Goal: Task Accomplishment & Management: Complete application form

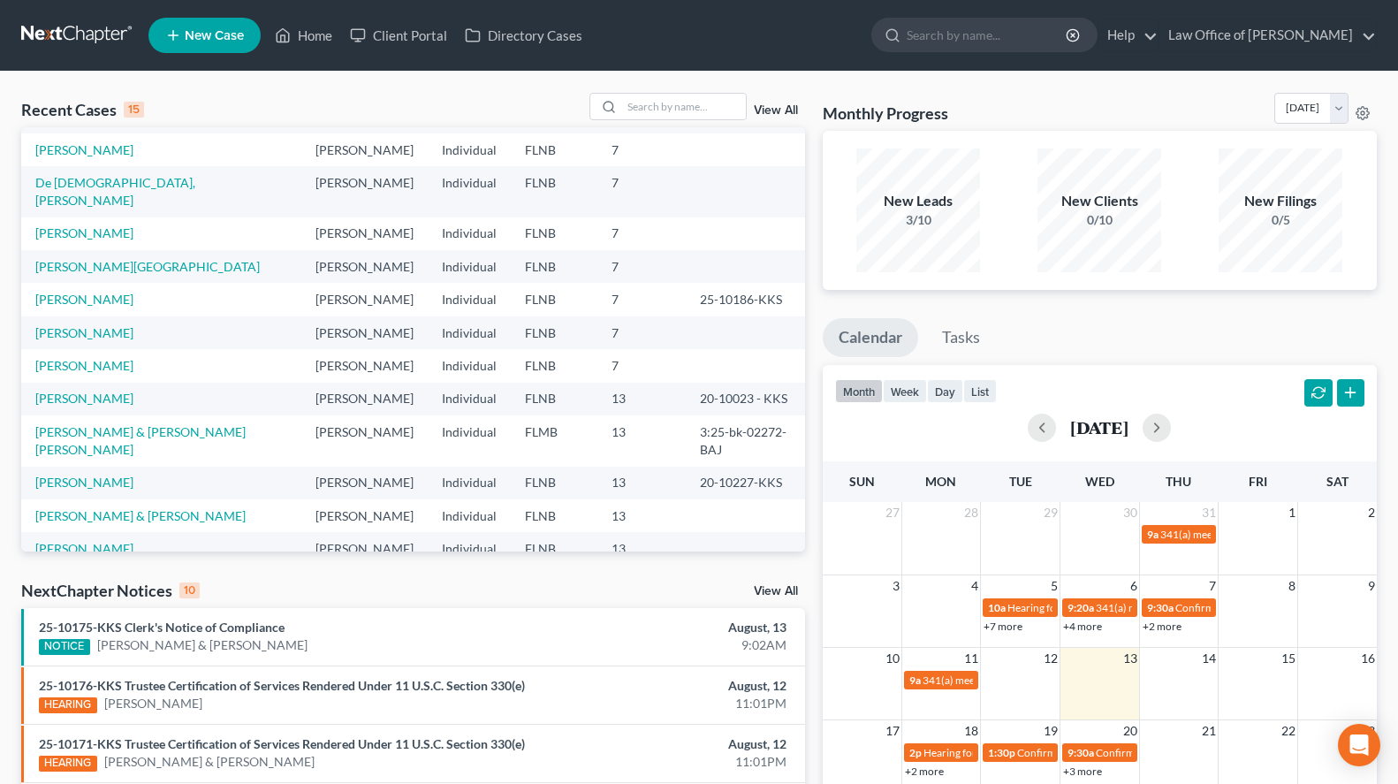
scroll to position [90, 0]
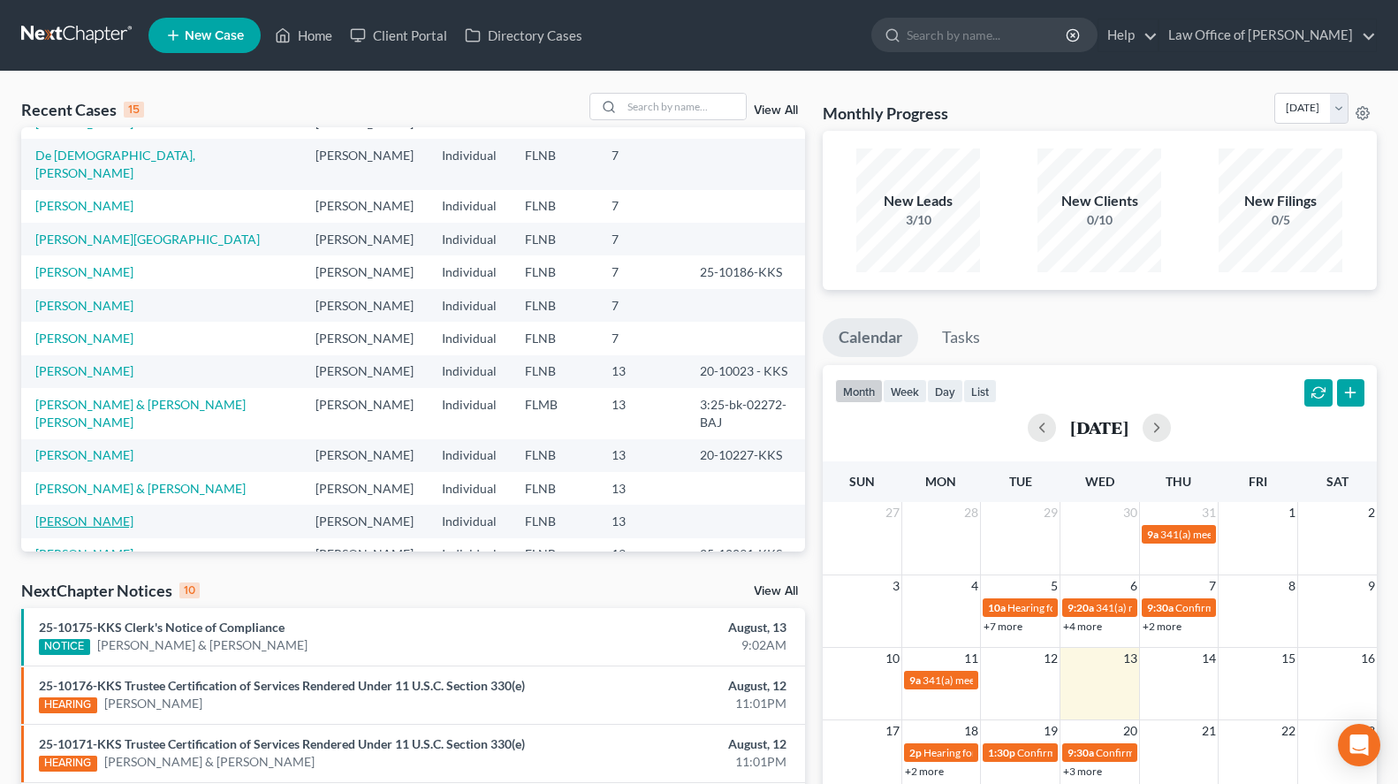
click at [47, 514] on link "[PERSON_NAME]" at bounding box center [84, 521] width 98 height 15
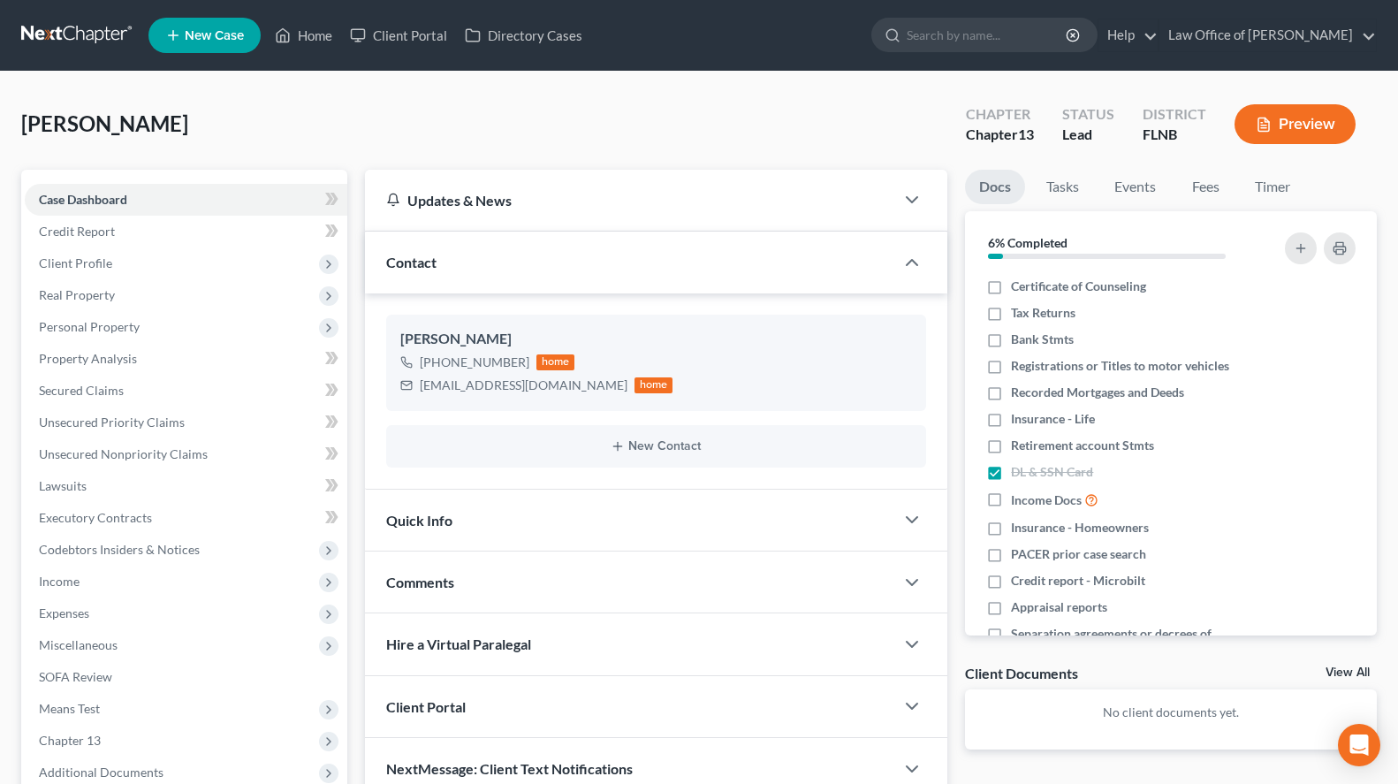
click at [979, 731] on div "No client documents yet." at bounding box center [1171, 719] width 412 height 60
click at [1011, 370] on label "Registrations or Titles to motor vehicles" at bounding box center [1120, 366] width 218 height 18
click at [1011, 360] on label "Registrations or Titles to motor vehicles" at bounding box center [1120, 366] width 218 height 18
click at [1018, 360] on input "Registrations or Titles to motor vehicles" at bounding box center [1023, 362] width 11 height 11
checkbox input "true"
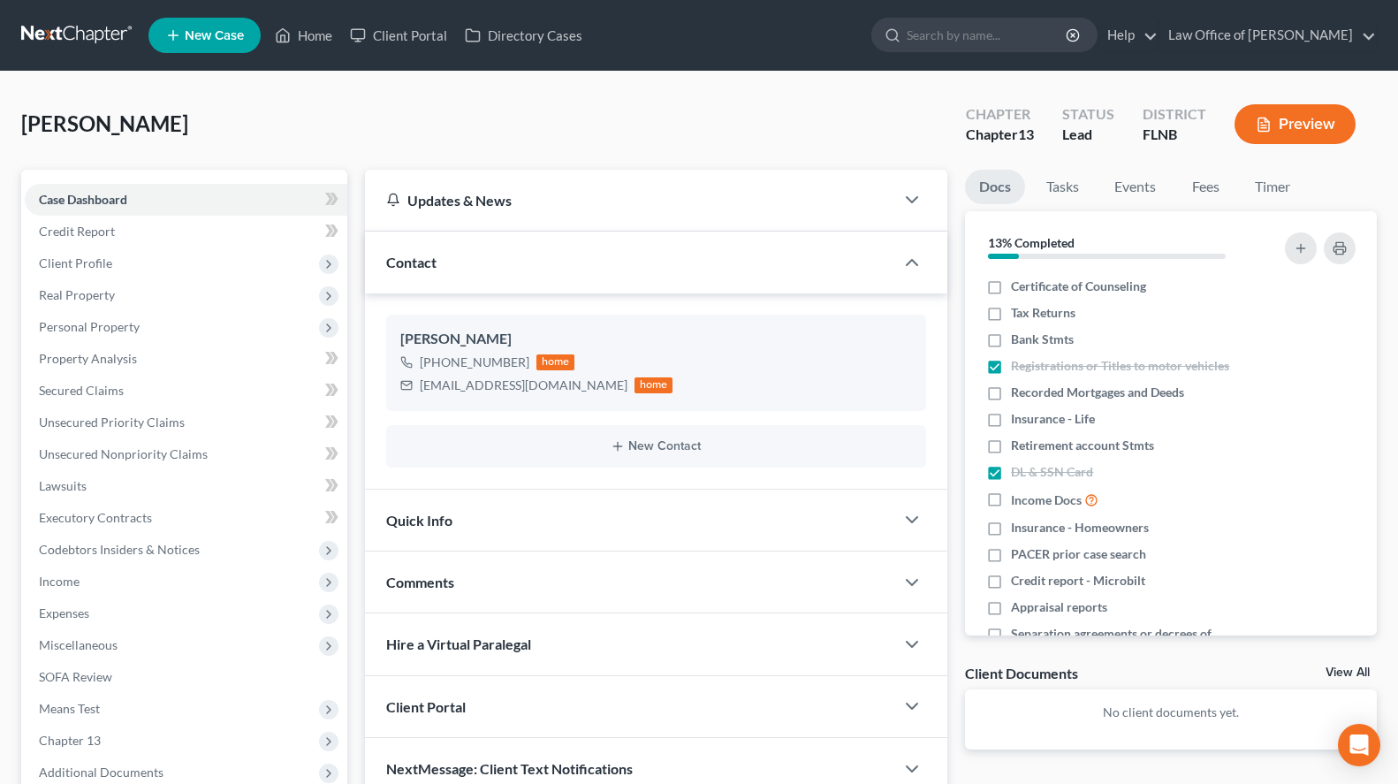
click at [971, 720] on div "No client documents yet." at bounding box center [1171, 719] width 412 height 60
click at [1011, 342] on label "Bank Stmts" at bounding box center [1042, 340] width 63 height 18
click at [1018, 342] on input "Bank Stmts" at bounding box center [1023, 336] width 11 height 11
checkbox input "true"
click at [1011, 314] on label "Tax Returns" at bounding box center [1043, 313] width 65 height 18
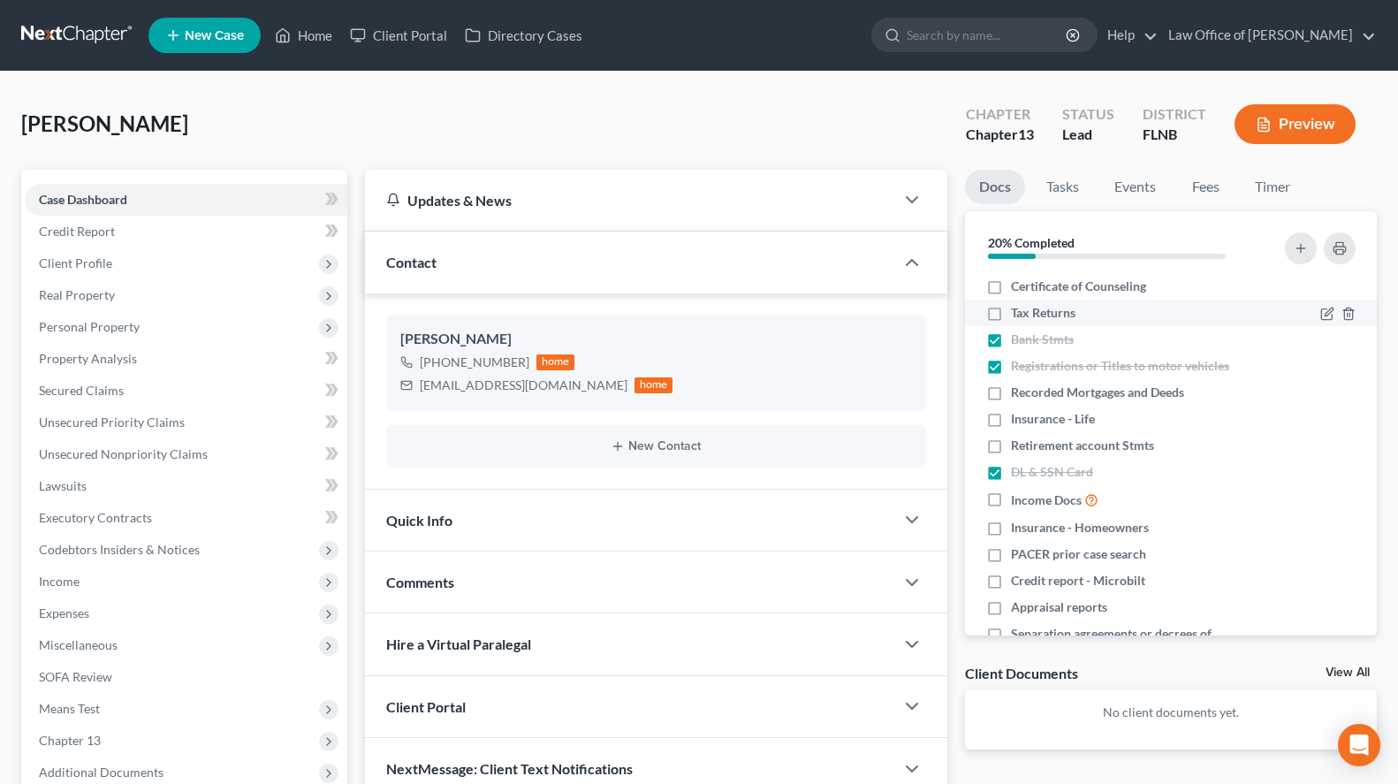
click at [1018, 314] on input "Tax Returns" at bounding box center [1023, 309] width 11 height 11
checkbox input "true"
click at [1040, 498] on span "Income Docs" at bounding box center [1046, 500] width 71 height 18
click at [1030, 498] on input "Income Docs" at bounding box center [1023, 495] width 11 height 11
checkbox input "true"
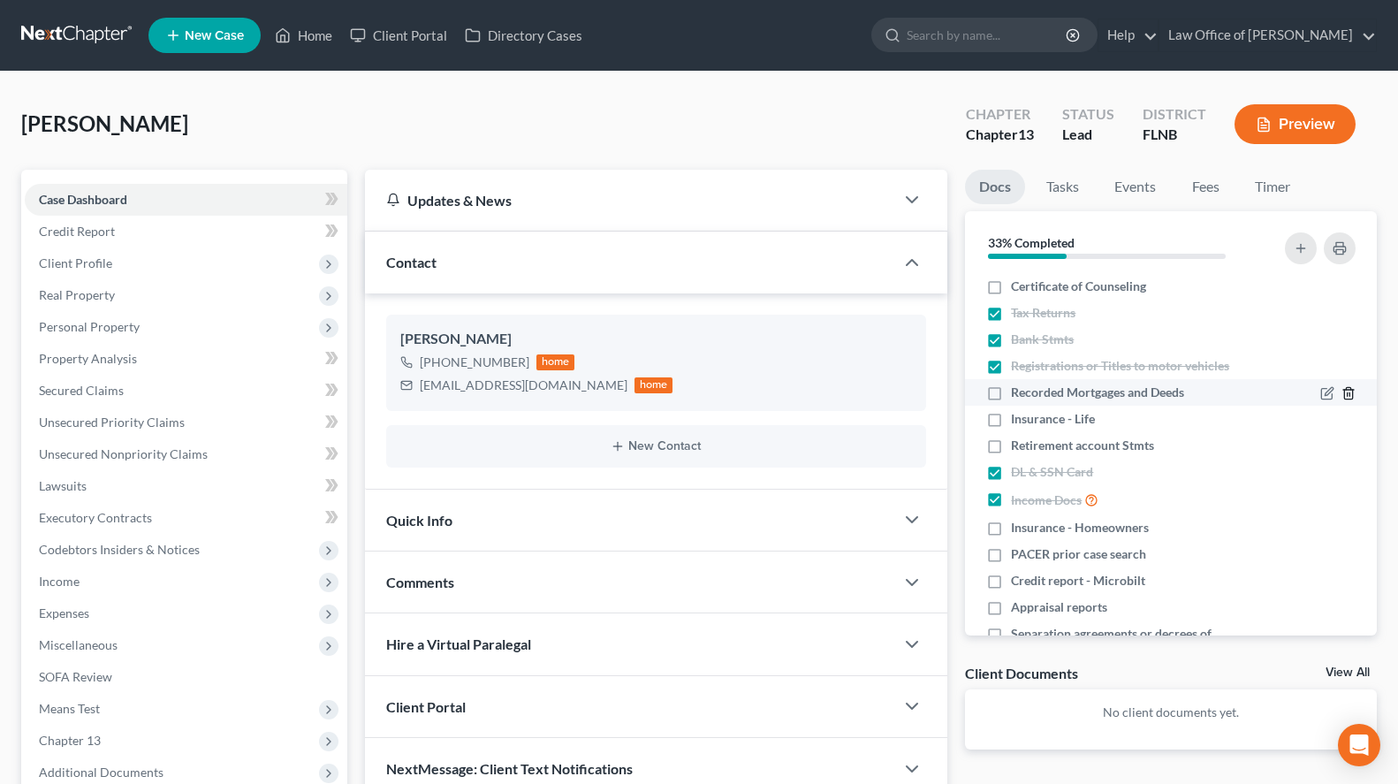
click at [1349, 400] on icon "button" at bounding box center [1348, 393] width 8 height 11
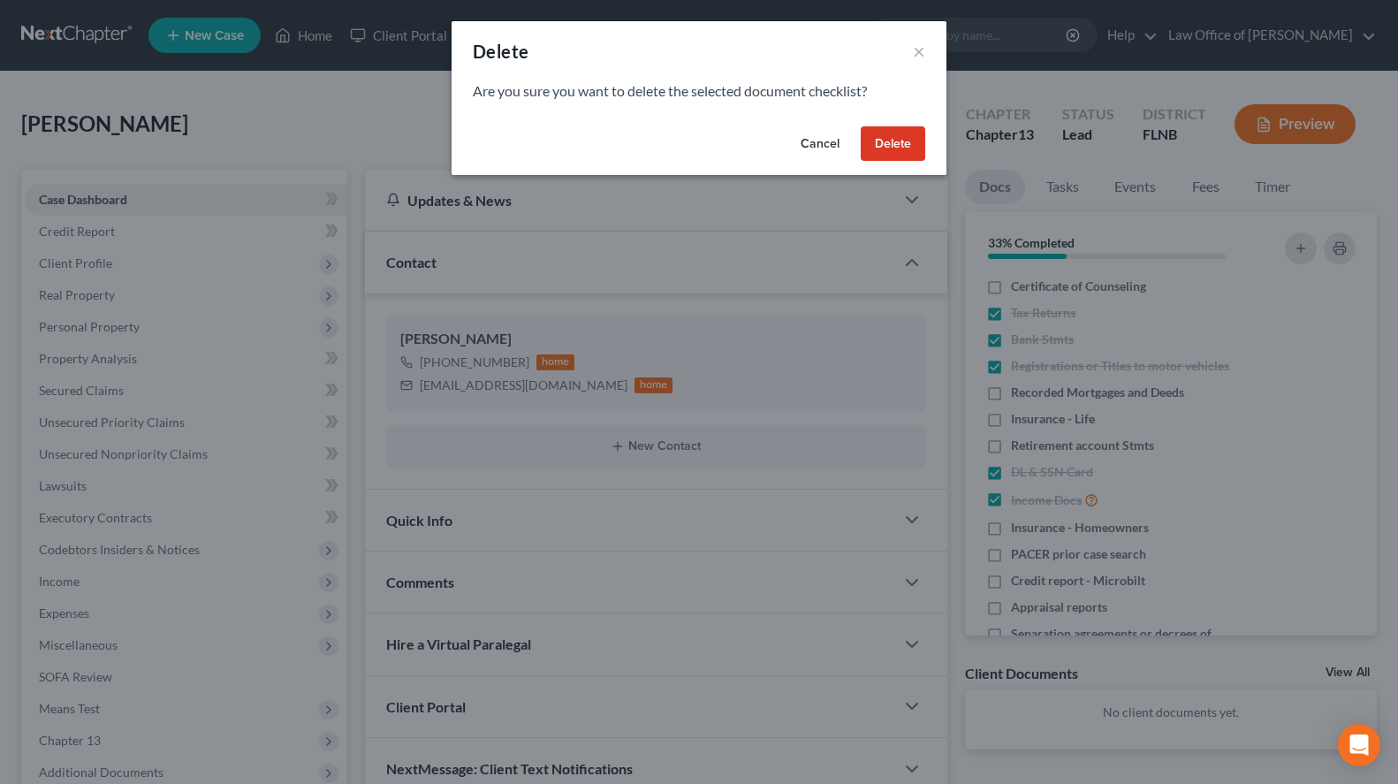
click at [935, 166] on div "Cancel Delete" at bounding box center [699, 147] width 495 height 57
click at [919, 153] on button "Delete" at bounding box center [893, 143] width 65 height 35
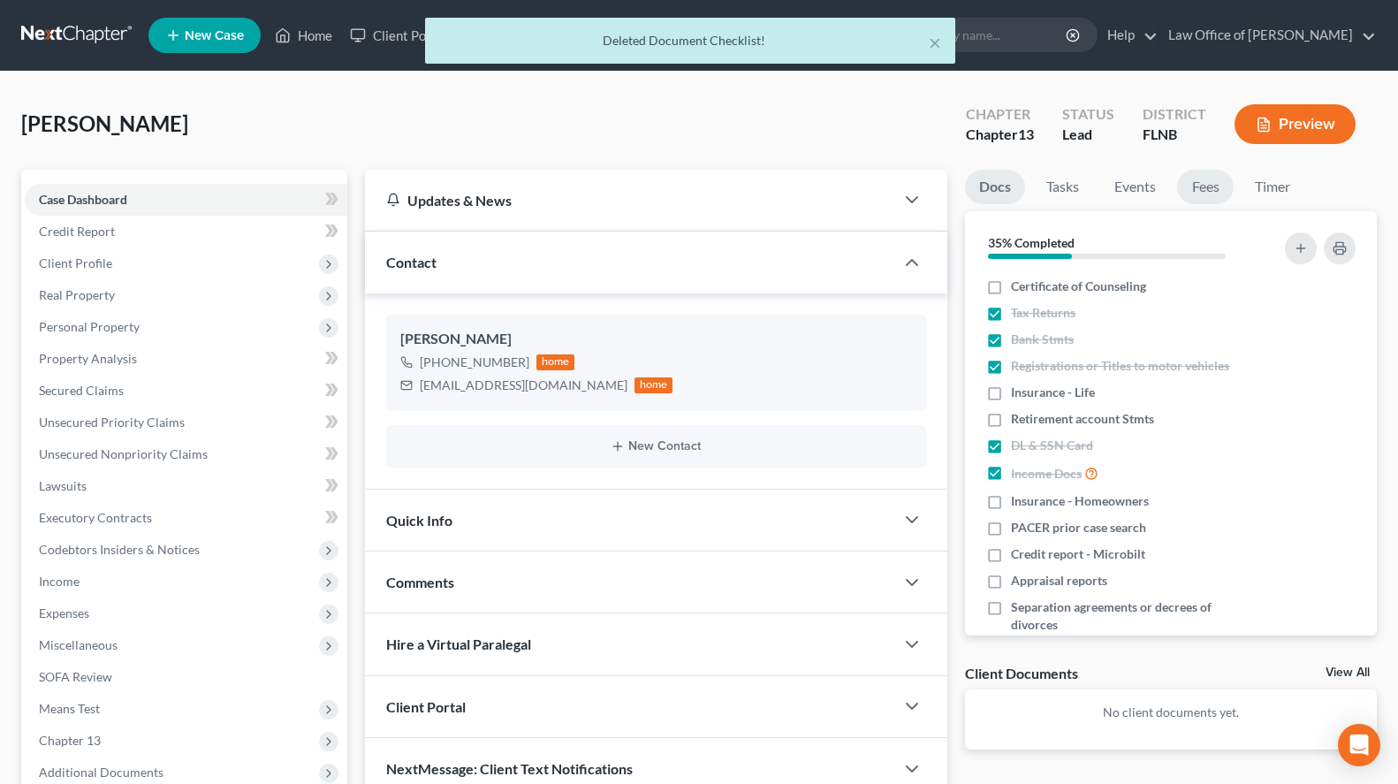
click at [1194, 182] on link "Fees" at bounding box center [1205, 187] width 57 height 34
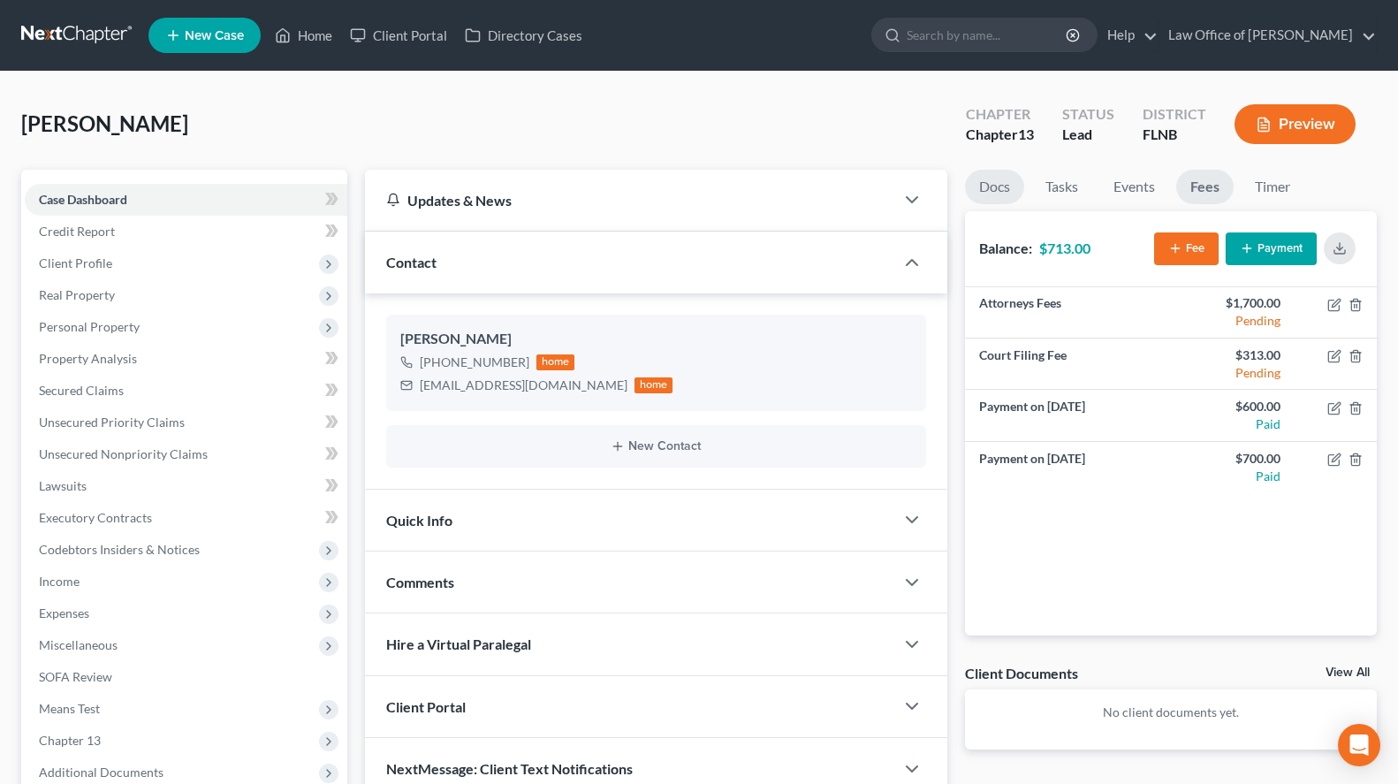
click at [973, 179] on link "Docs" at bounding box center [994, 187] width 59 height 34
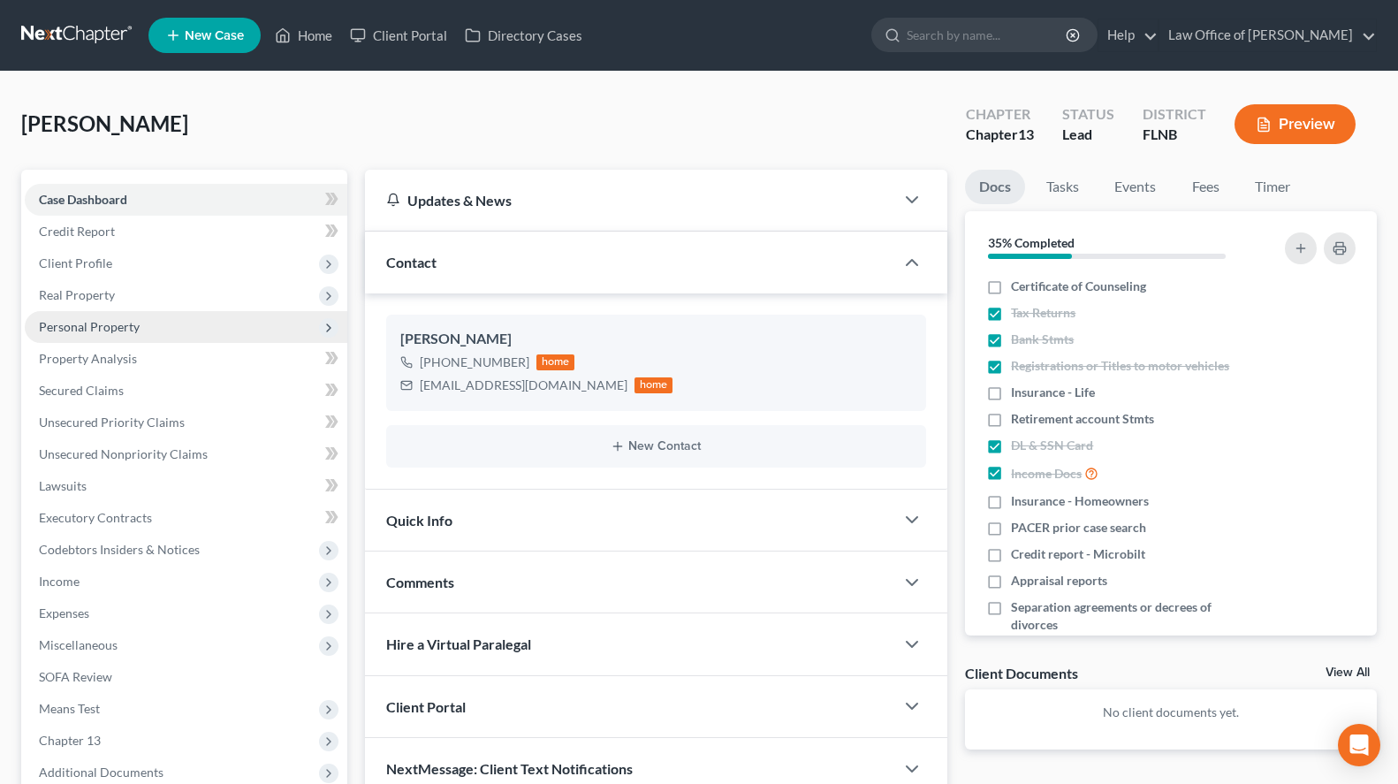
click at [147, 324] on span "Personal Property" at bounding box center [186, 327] width 323 height 32
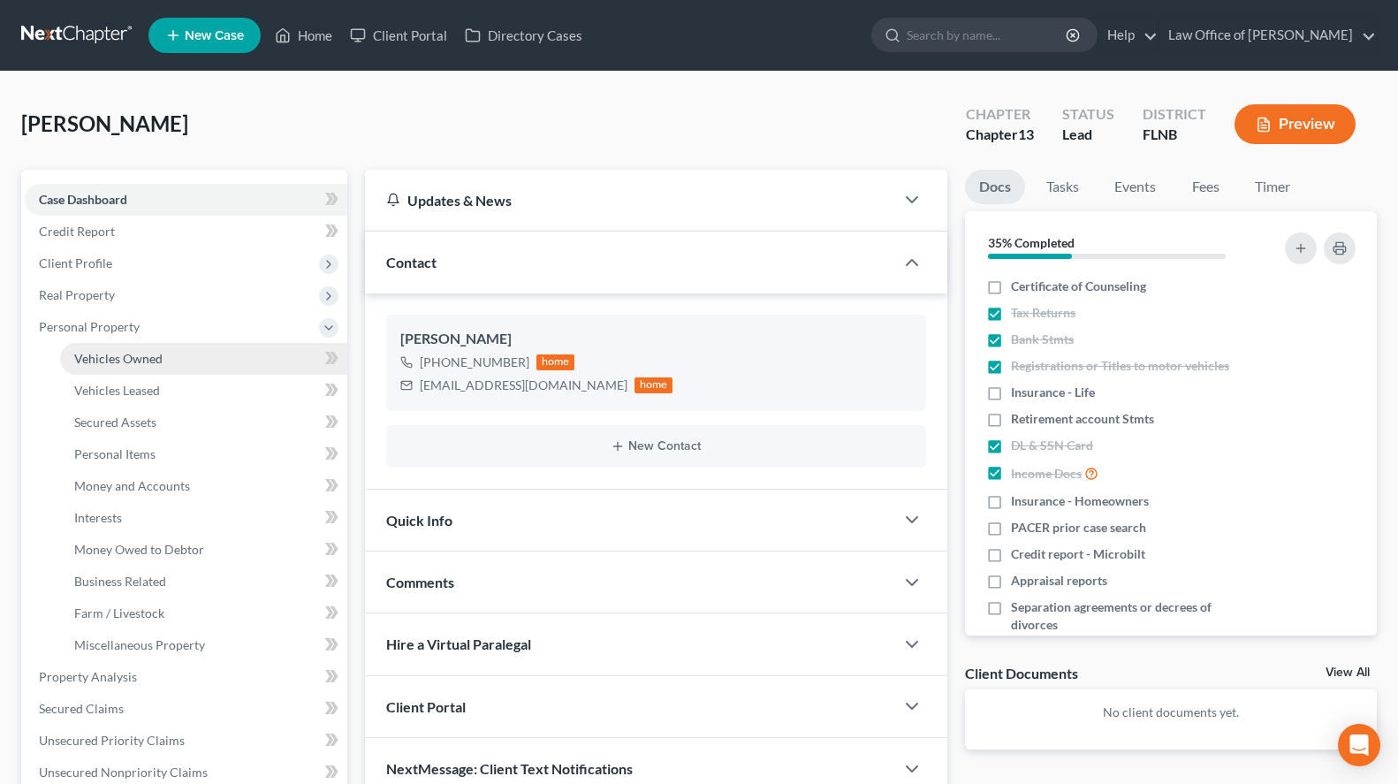
click at [154, 355] on span "Vehicles Owned" at bounding box center [118, 358] width 88 height 15
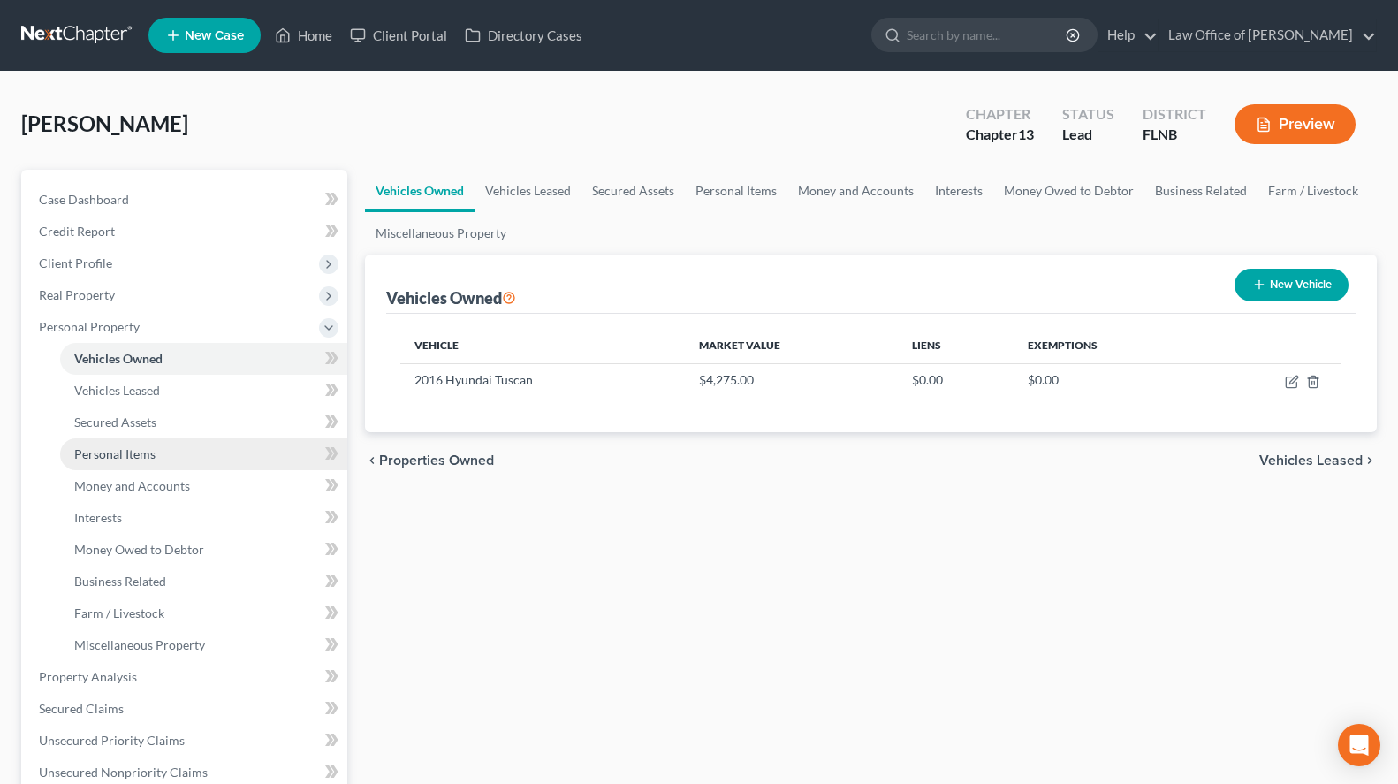
click at [186, 461] on link "Personal Items" at bounding box center [203, 454] width 287 height 32
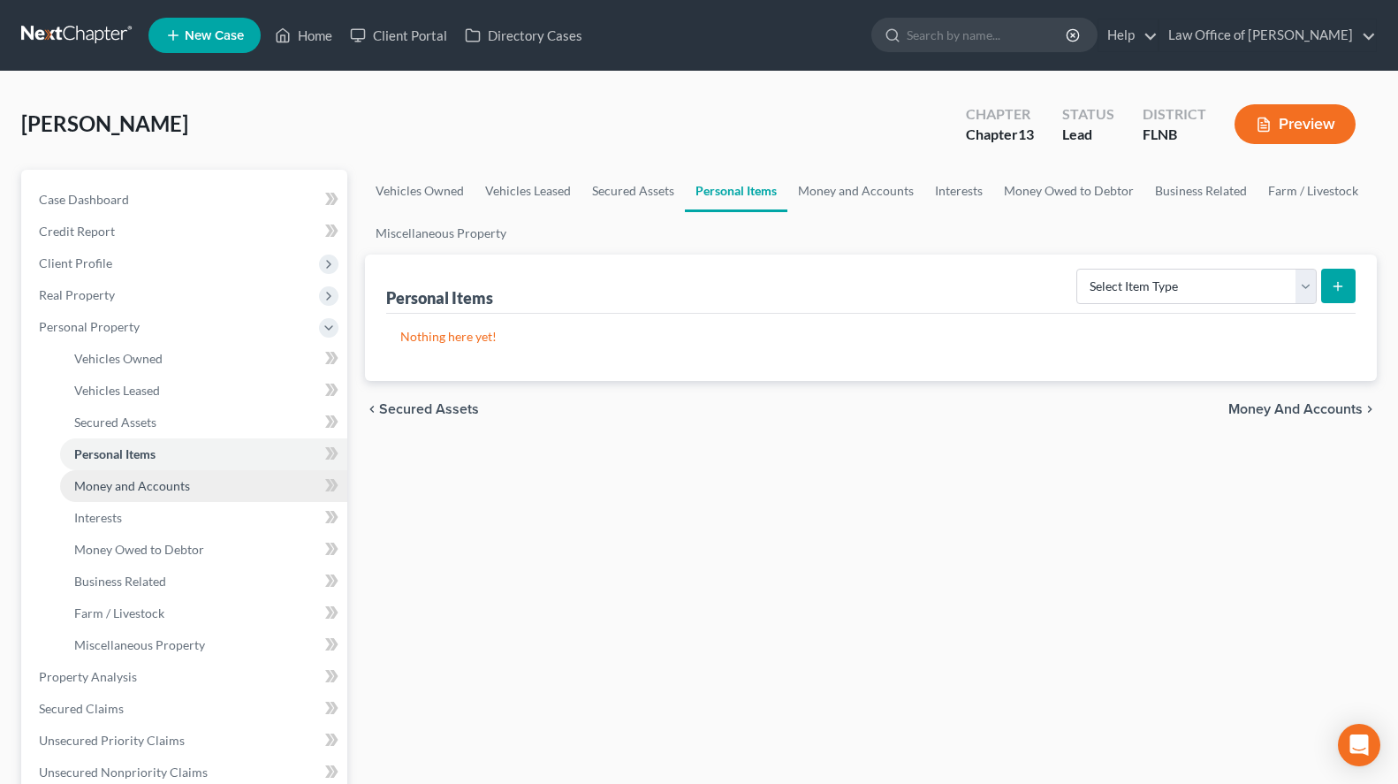
click at [177, 478] on span "Money and Accounts" at bounding box center [132, 485] width 116 height 15
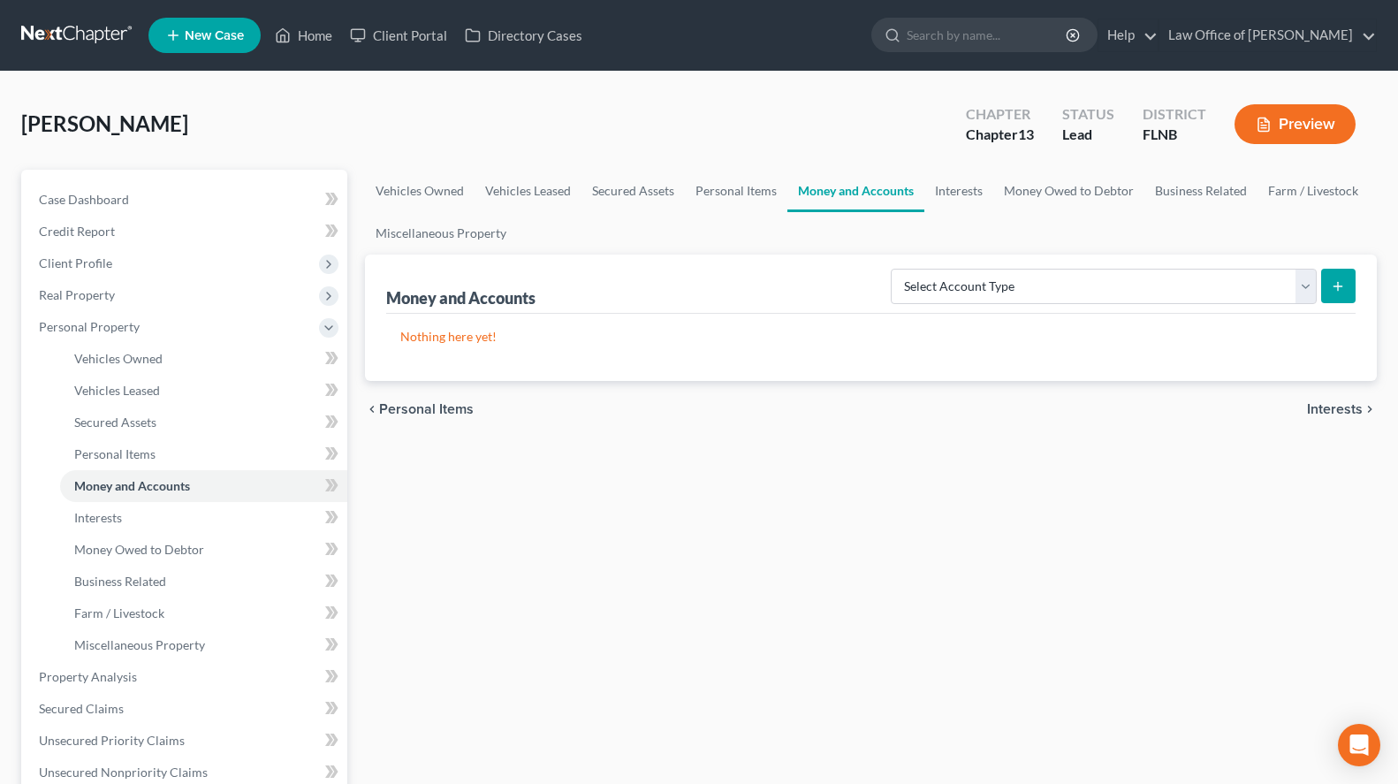
click at [795, 713] on div "Vehicles Owned Vehicles Leased Secured Assets Personal Items Money and Accounts…" at bounding box center [871, 696] width 1031 height 1053
click at [891, 269] on select "Select Account Type Brokerage (A/B: 18, SOFA: 20) Cash on Hand (A/B: 16) Certif…" at bounding box center [1104, 286] width 426 height 35
select select "cash_on_hand"
click option "Cash on Hand (A/B: 16)" at bounding box center [0, 0] width 0 height 0
click at [1328, 294] on button "submit" at bounding box center [1338, 286] width 34 height 34
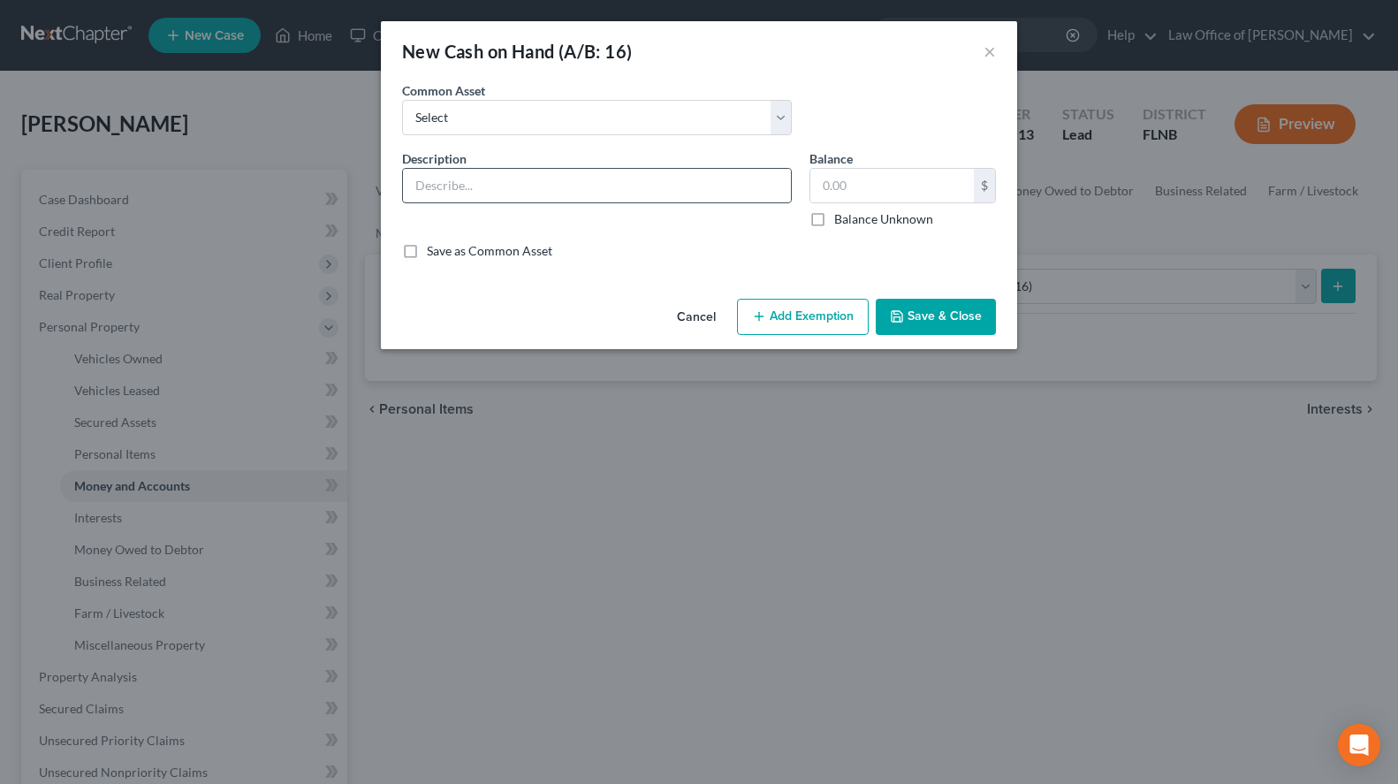
click at [607, 185] on input "text" at bounding box center [597, 186] width 388 height 34
type input "Cash on Hand"
click at [547, 247] on label "Save as Common Asset" at bounding box center [490, 251] width 126 height 18
click at [445, 247] on input "Save as Common Asset" at bounding box center [439, 247] width 11 height 11
checkbox input "true"
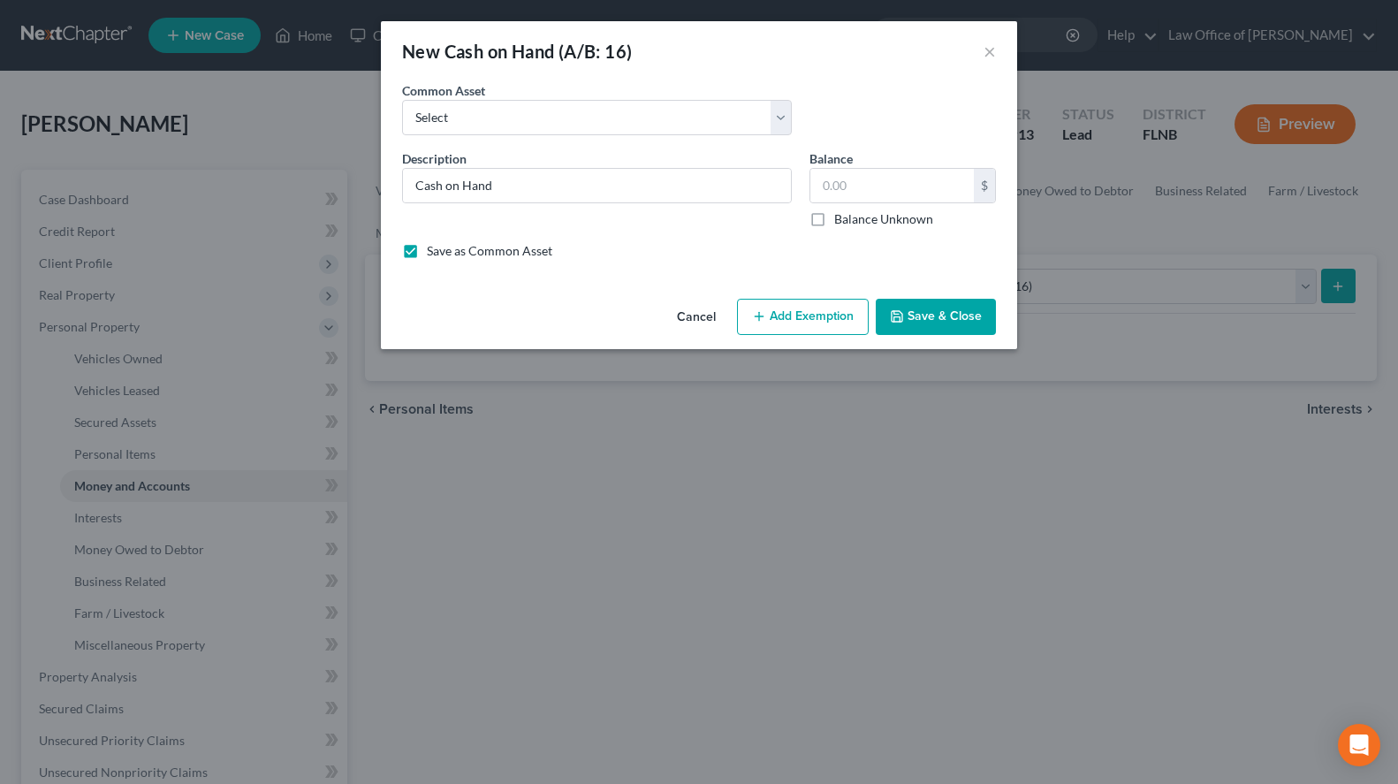
click at [924, 328] on button "Save & Close" at bounding box center [936, 317] width 120 height 37
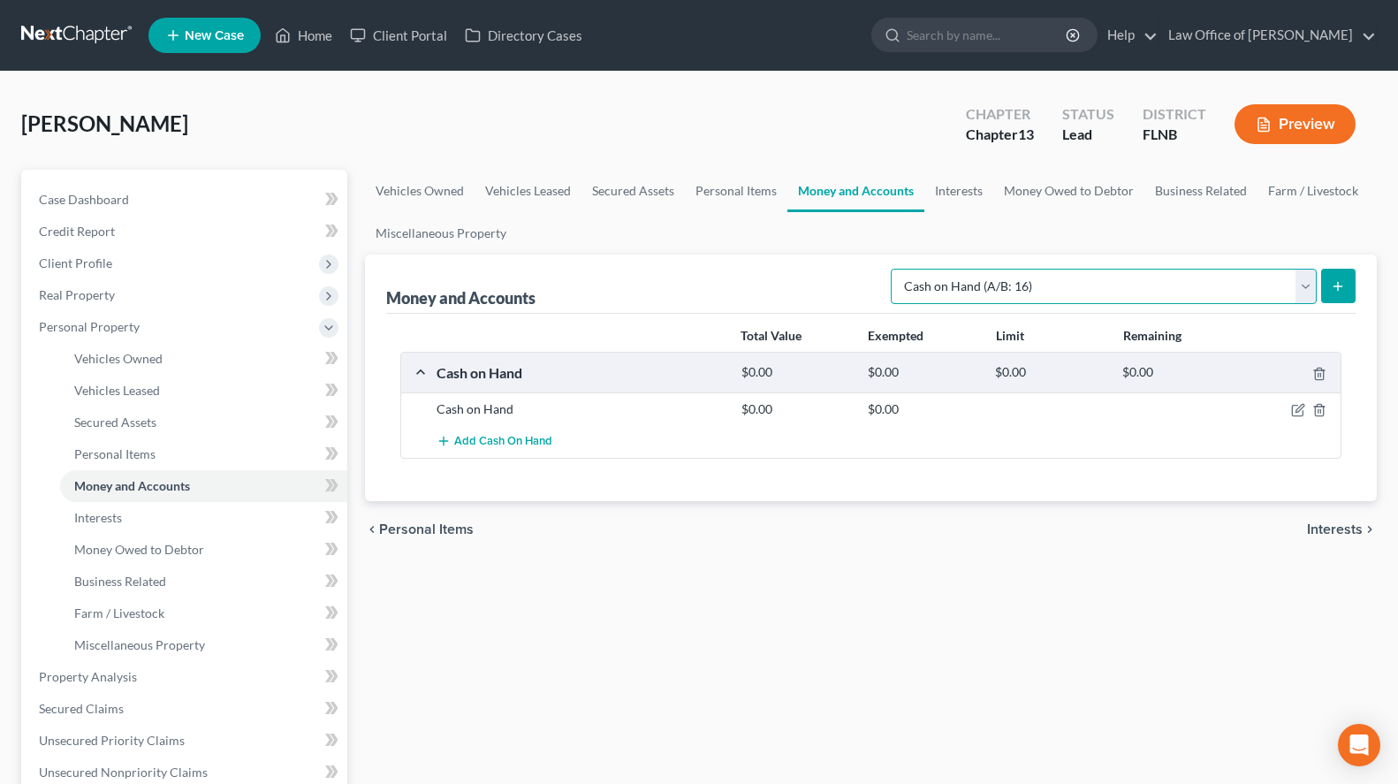
click at [891, 269] on select "Select Account Type Brokerage (A/B: 18, SOFA: 20) Cash on Hand (A/B: 16) Certif…" at bounding box center [1104, 286] width 426 height 35
select select "checking"
click option "Checking Account (A/B: 17, SOFA: 20)" at bounding box center [0, 0] width 0 height 0
click at [1339, 278] on button "submit" at bounding box center [1338, 286] width 34 height 34
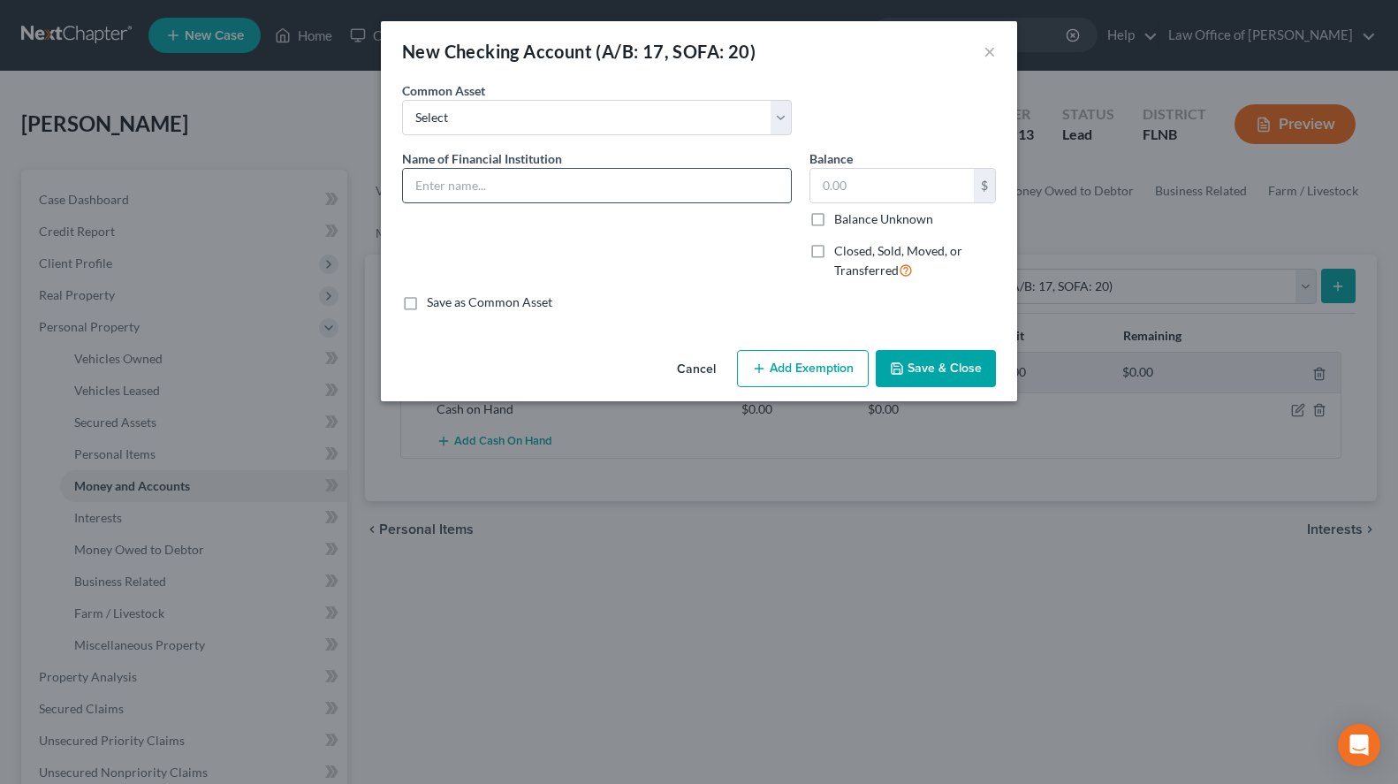
click at [637, 191] on input "text" at bounding box center [597, 186] width 388 height 34
paste input "Campus [GEOGRAPHIC_DATA] Checking & Savings #5351"
drag, startPoint x: 541, startPoint y: 188, endPoint x: 591, endPoint y: 202, distance: 52.3
click at [591, 202] on input "Campus [GEOGRAPHIC_DATA] Checking & Savings #5351" at bounding box center [597, 186] width 388 height 34
type input "Campus [GEOGRAPHIC_DATA] Checking #5351"
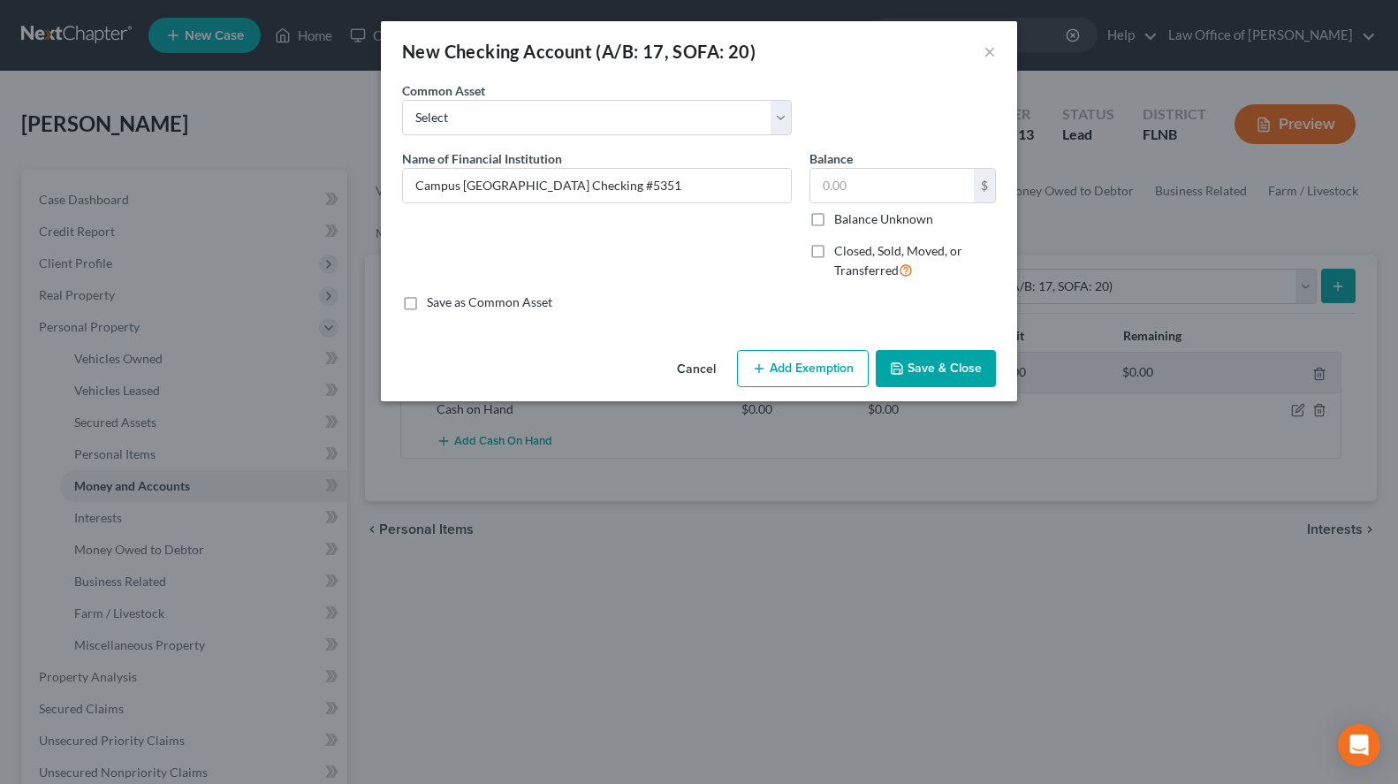
click at [517, 308] on label "Save as Common Asset" at bounding box center [490, 302] width 126 height 18
click at [445, 305] on input "Save as Common Asset" at bounding box center [439, 298] width 11 height 11
checkbox input "true"
click at [902, 369] on icon "button" at bounding box center [897, 368] width 11 height 11
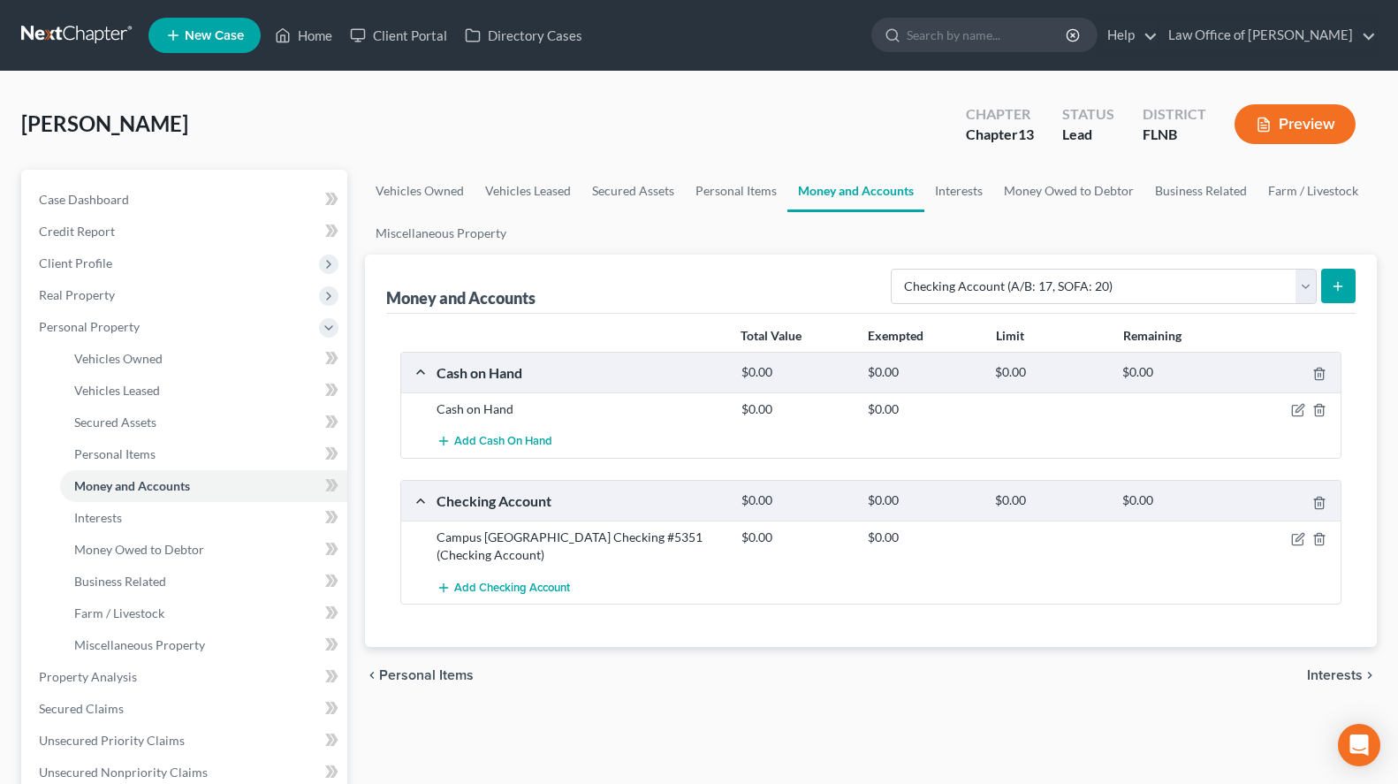
click at [54, 34] on link at bounding box center [77, 35] width 113 height 32
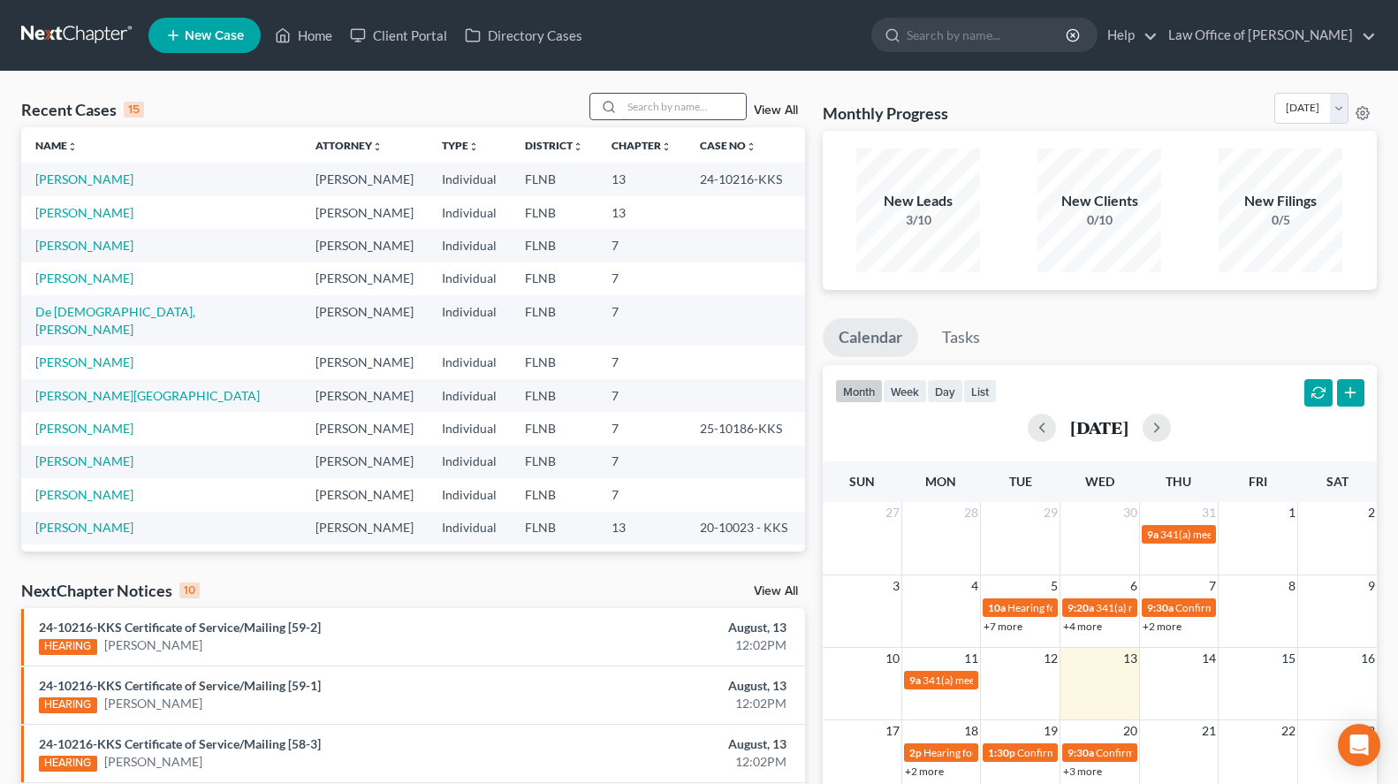
click at [660, 96] on input "search" at bounding box center [684, 107] width 124 height 26
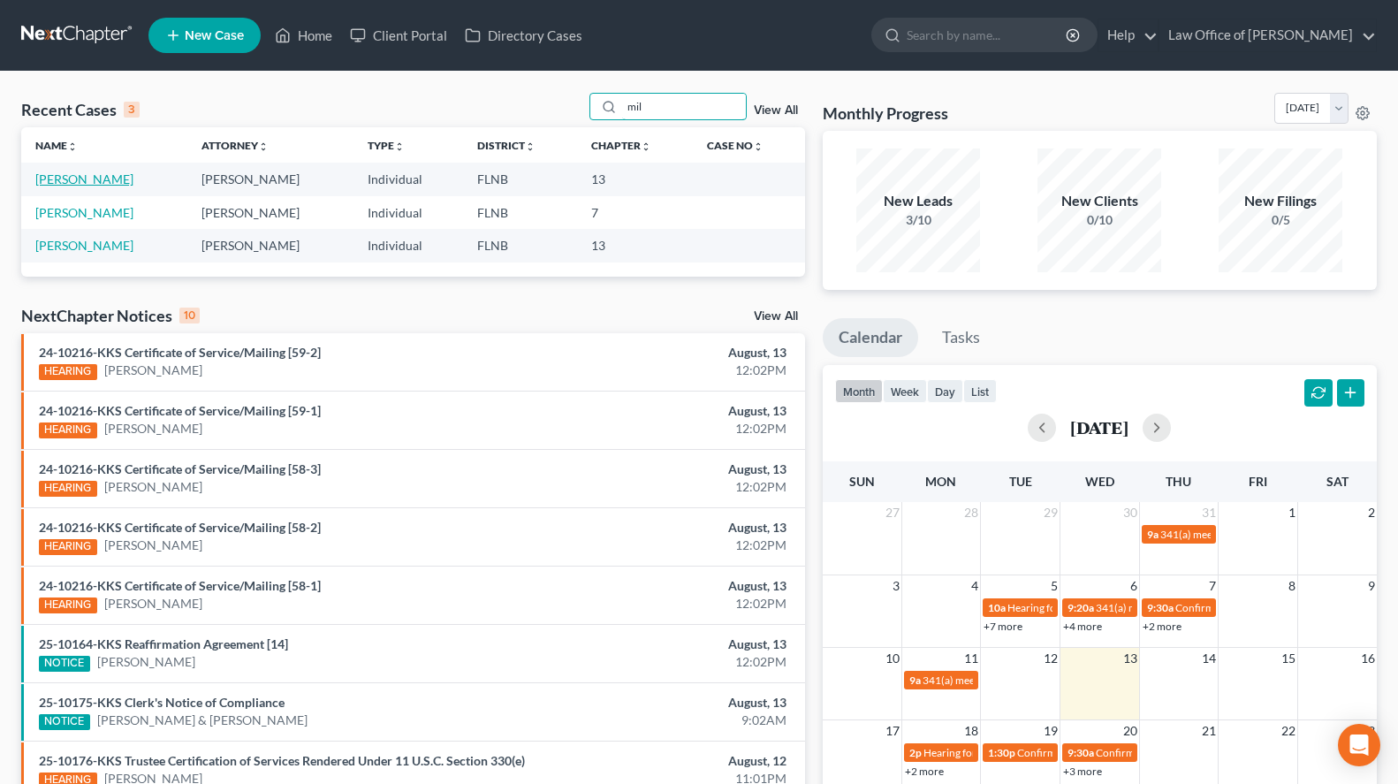
type input "mil"
click at [48, 180] on link "Miller, Andrew" at bounding box center [84, 178] width 98 height 15
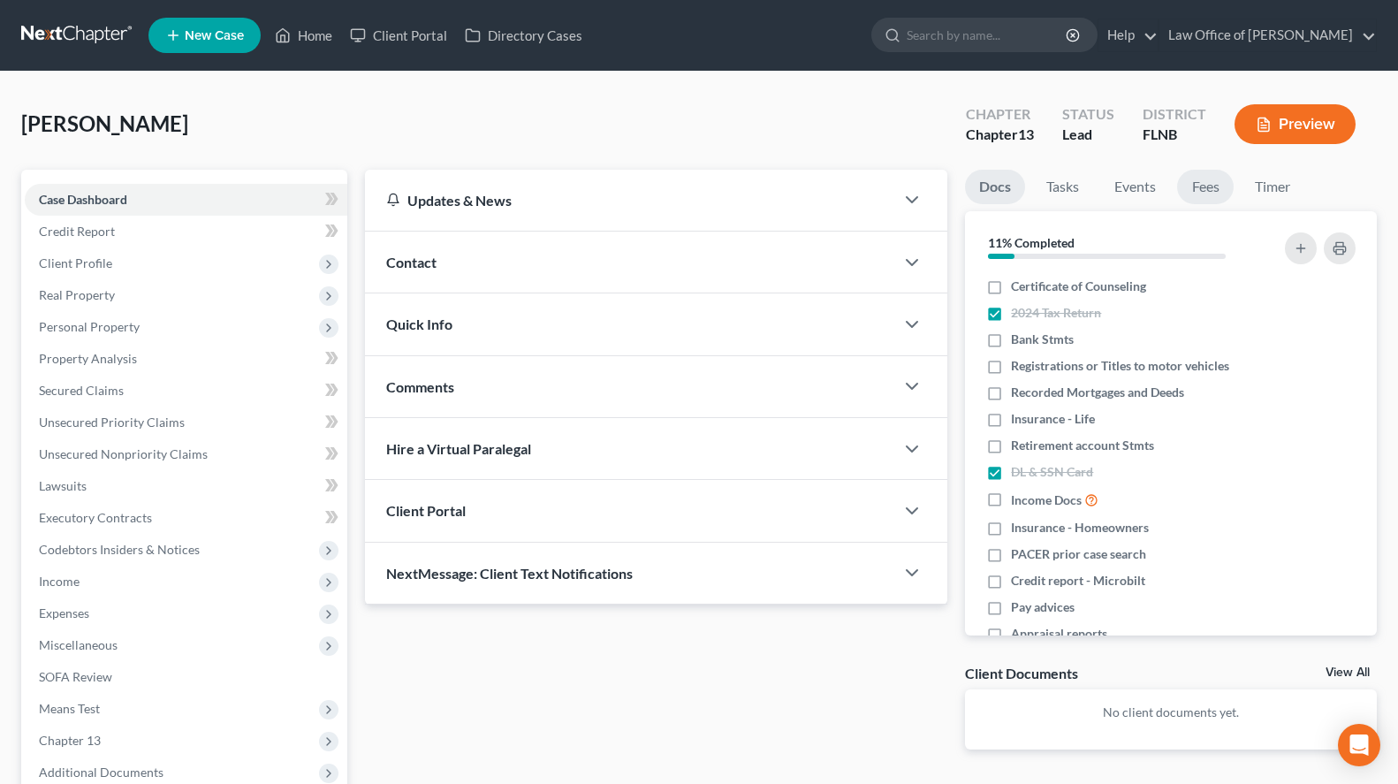
click at [1189, 192] on link "Fees" at bounding box center [1205, 187] width 57 height 34
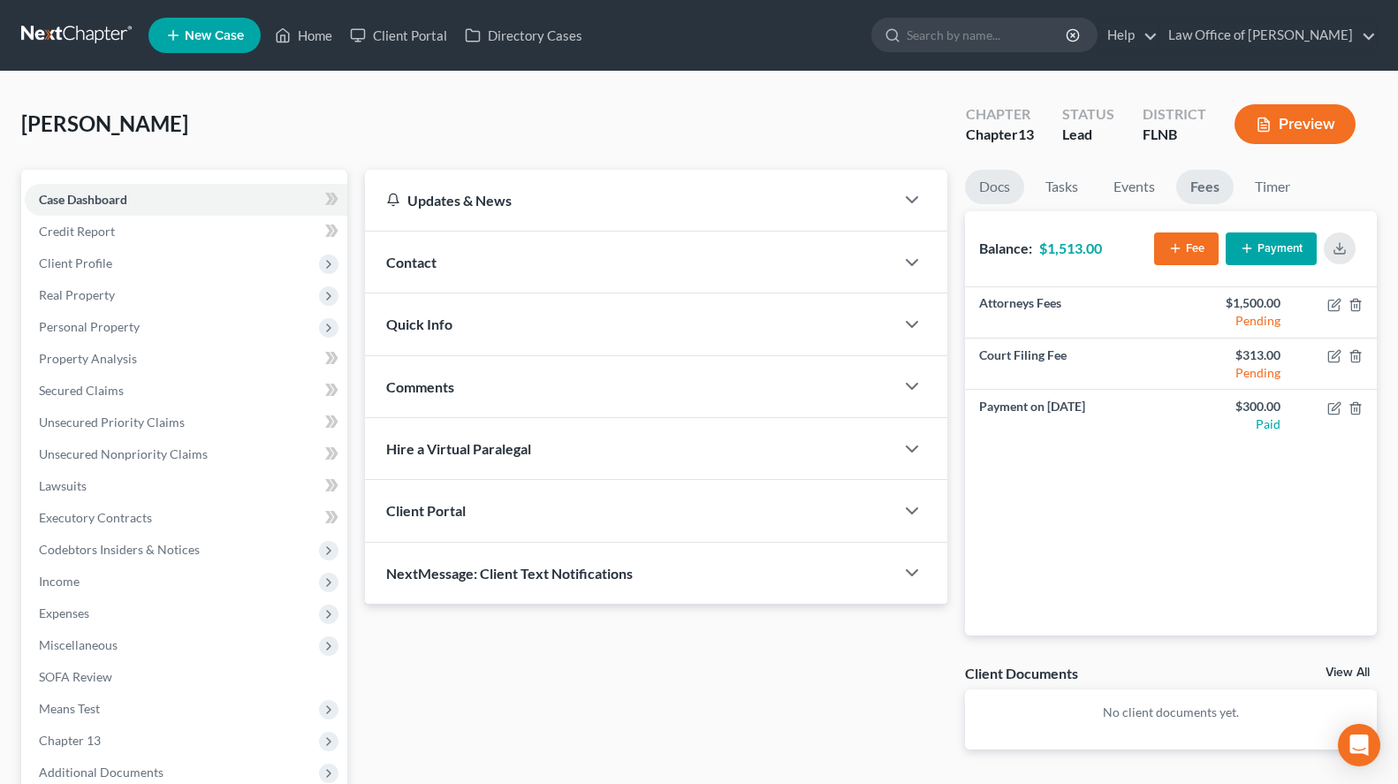
click at [998, 171] on link "Docs" at bounding box center [994, 187] width 59 height 34
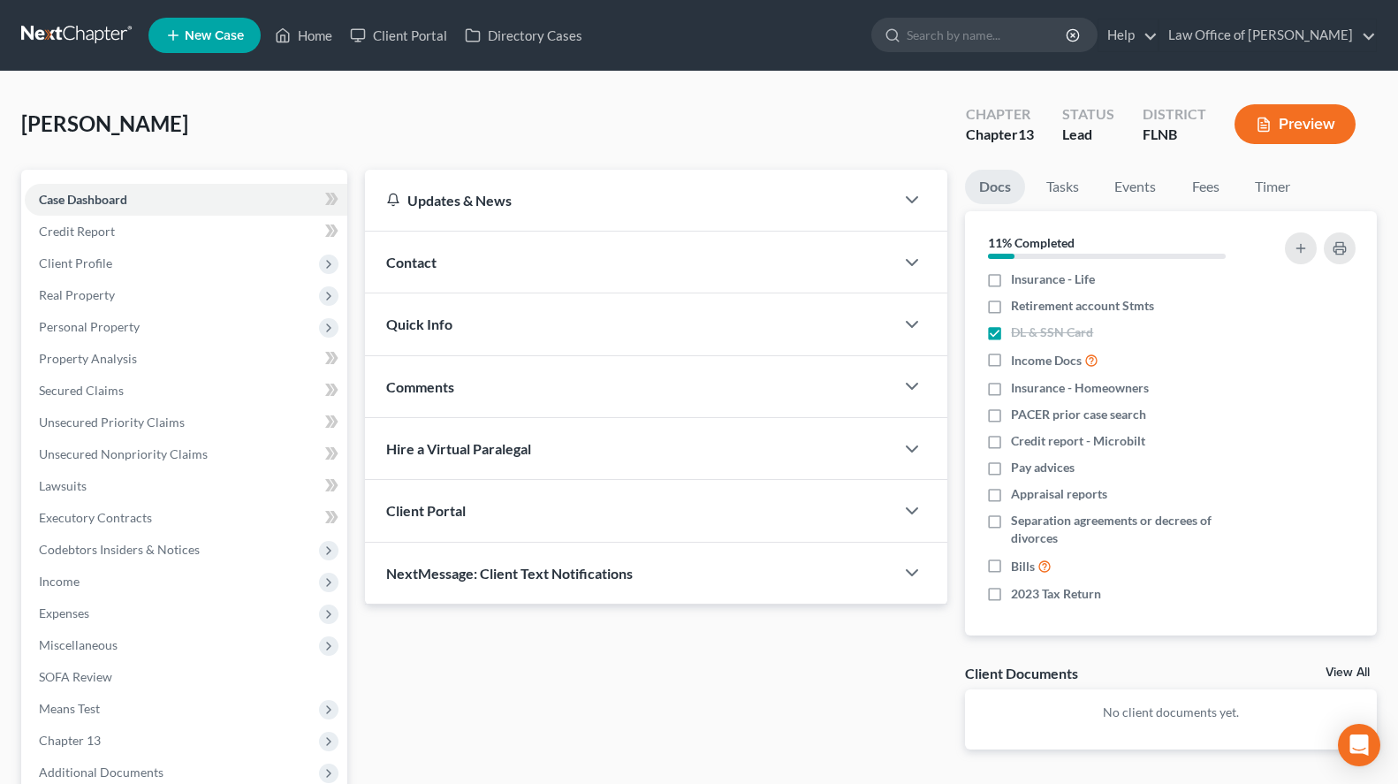
click at [583, 279] on div "Contact" at bounding box center [630, 262] width 530 height 61
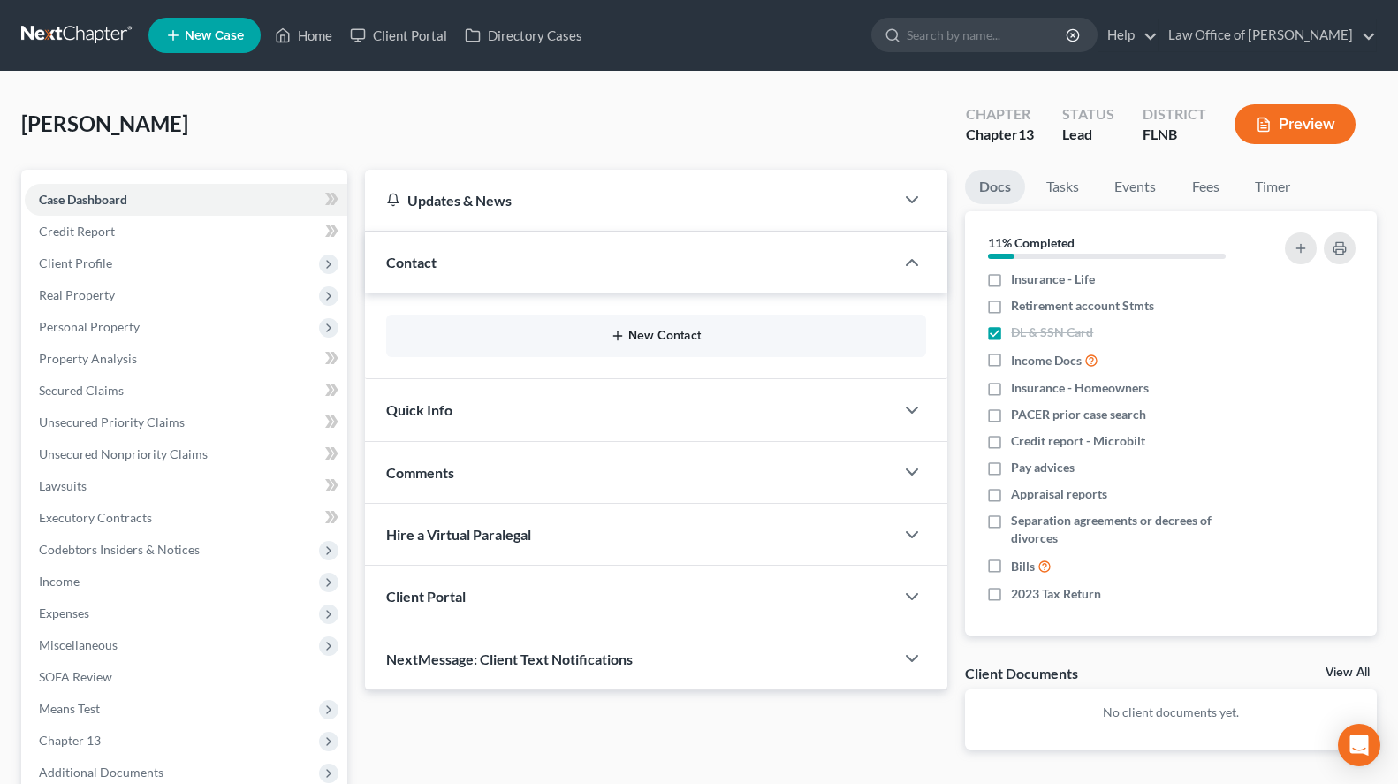
click at [671, 339] on button "New Contact" at bounding box center [656, 336] width 513 height 14
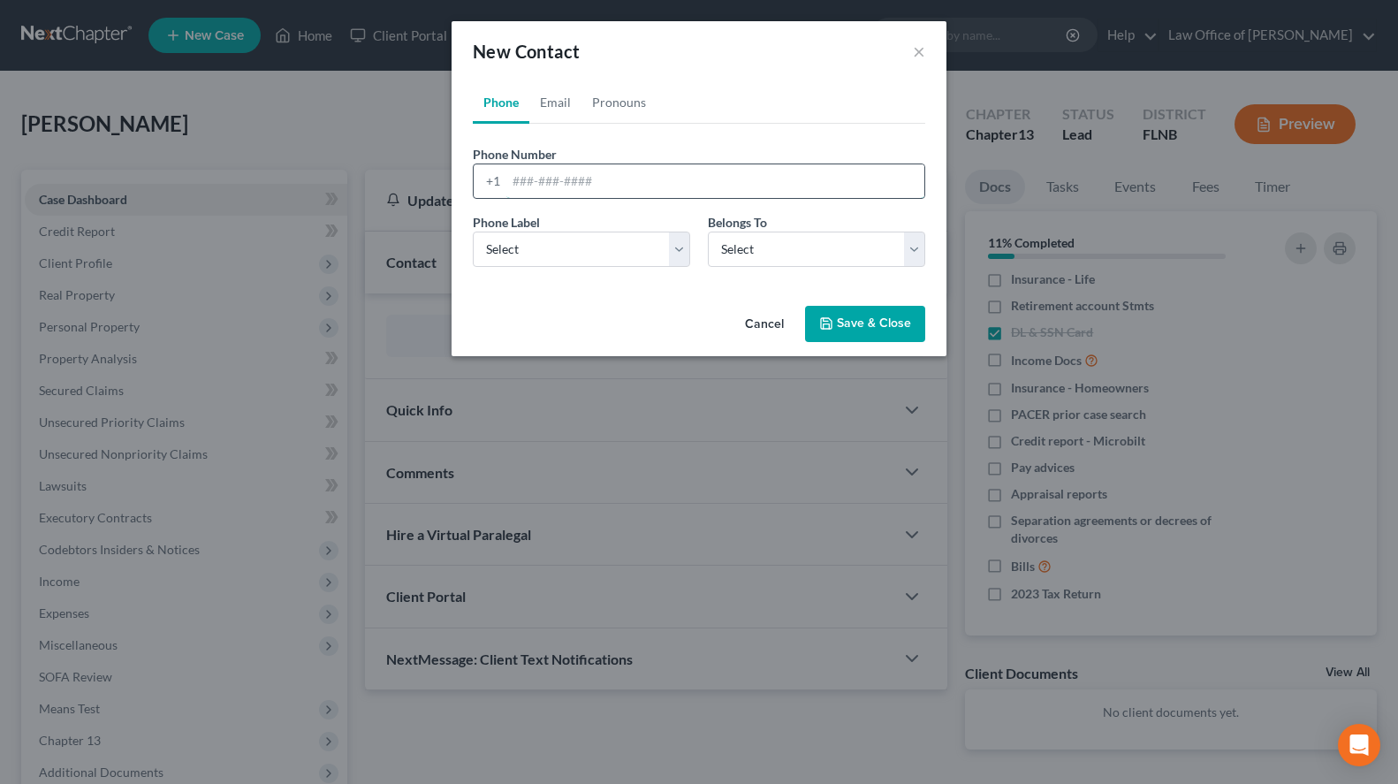
click at [688, 181] on input "tel" at bounding box center [715, 181] width 418 height 34
click at [730, 28] on div "New Contact ×" at bounding box center [699, 51] width 495 height 60
click at [704, 172] on input "tel" at bounding box center [715, 181] width 418 height 34
paste input "(727) 515-2235"
type input "(727) 515-2235"
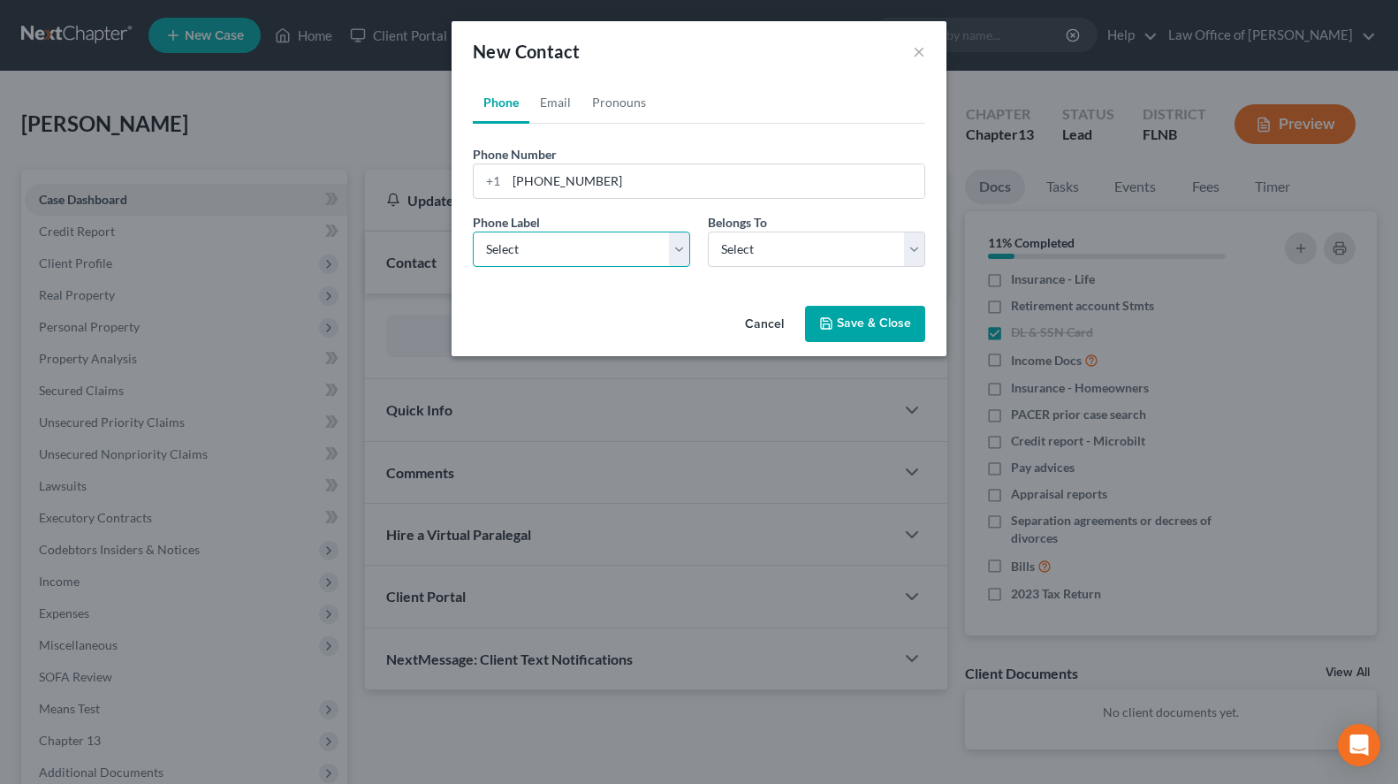
click at [473, 232] on select "Select Mobile Home Work Other" at bounding box center [581, 249] width 217 height 35
select select "0"
click option "Mobile" at bounding box center [0, 0] width 0 height 0
click at [708, 232] on select "Select Client Other" at bounding box center [816, 249] width 217 height 35
select select "0"
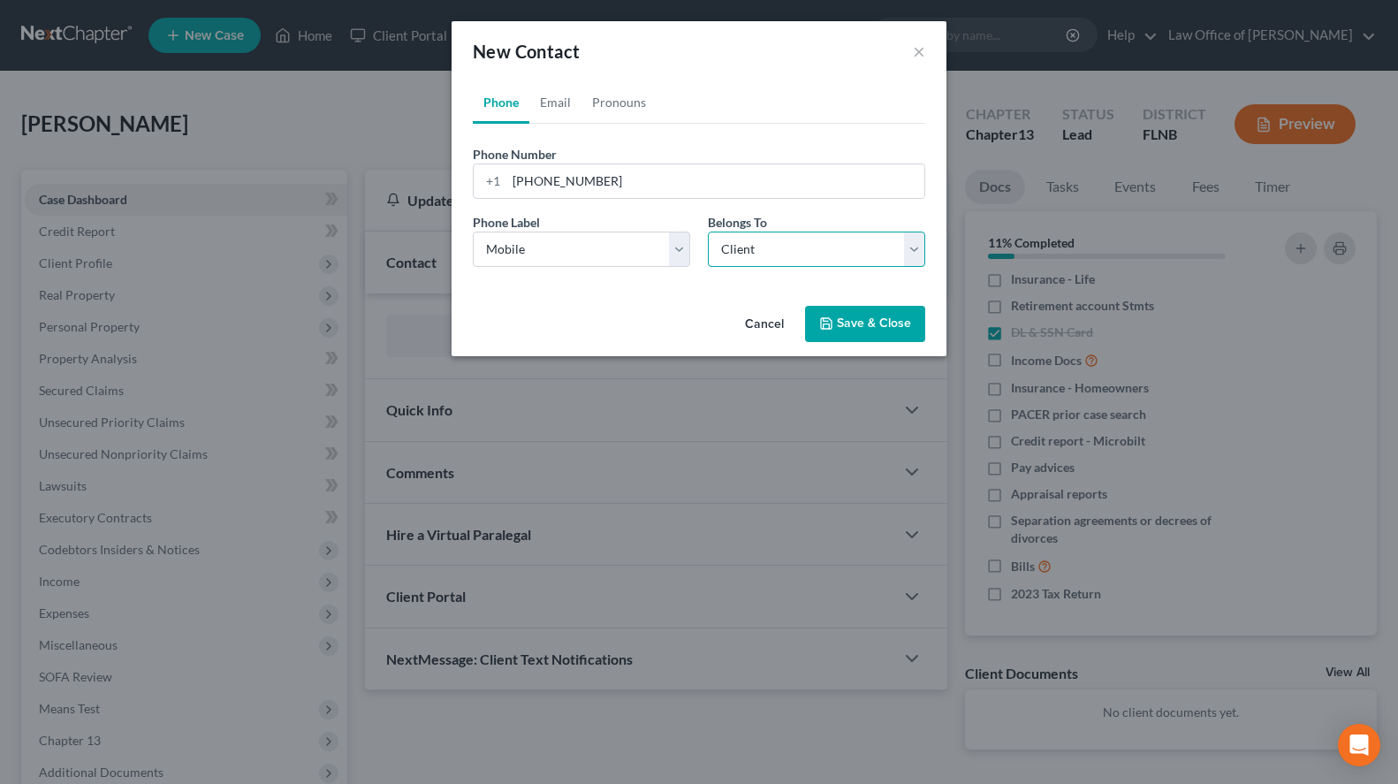
click option "Client" at bounding box center [0, 0] width 0 height 0
select select "0"
click at [548, 113] on link "Email" at bounding box center [555, 102] width 52 height 42
click at [608, 169] on input "email" at bounding box center [715, 181] width 418 height 34
click at [797, 23] on div "New Contact ×" at bounding box center [699, 51] width 495 height 60
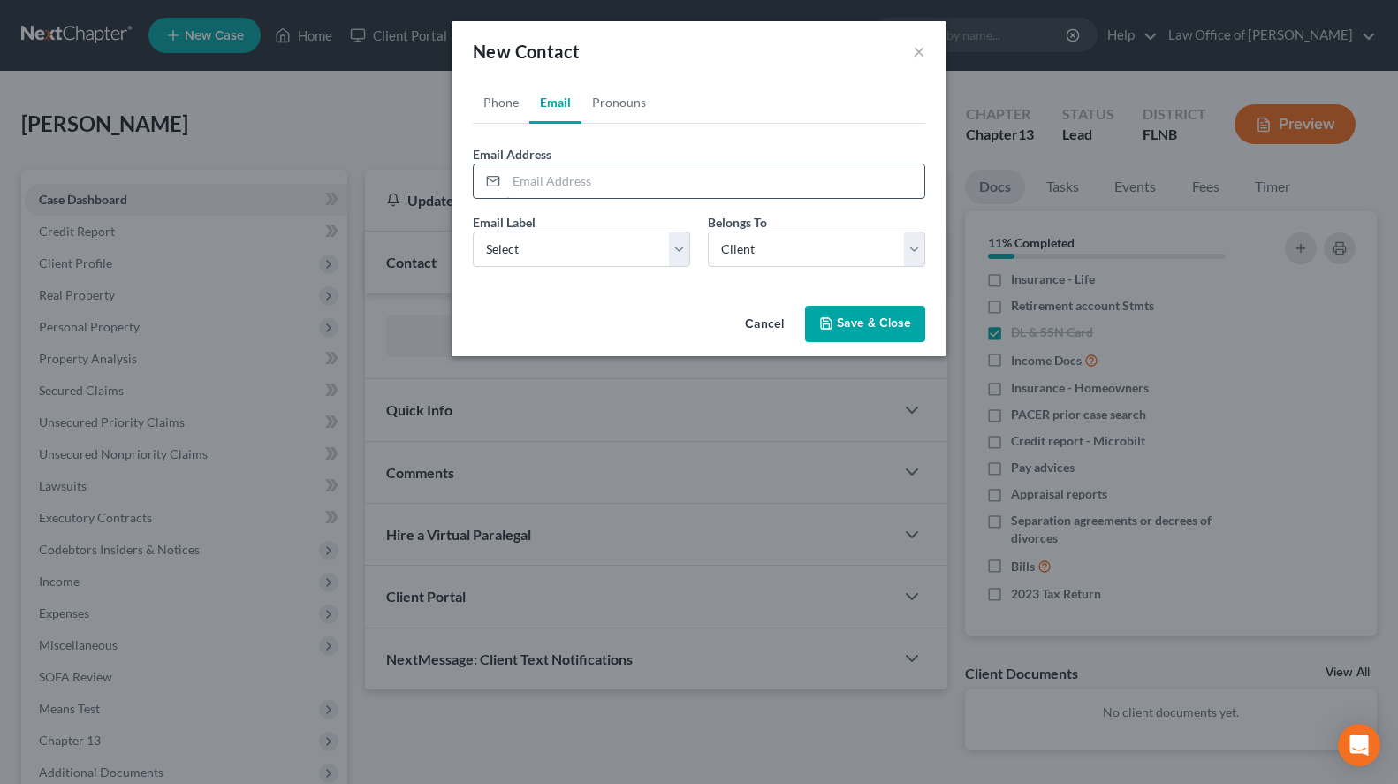
click at [742, 185] on input "email" at bounding box center [715, 181] width 418 height 34
paste input "andrewbmiller777@gmail.com"
type input "andrewbmiller777@gmail.com"
click at [473, 232] on select "Select Home Work Other" at bounding box center [581, 249] width 217 height 35
select select "0"
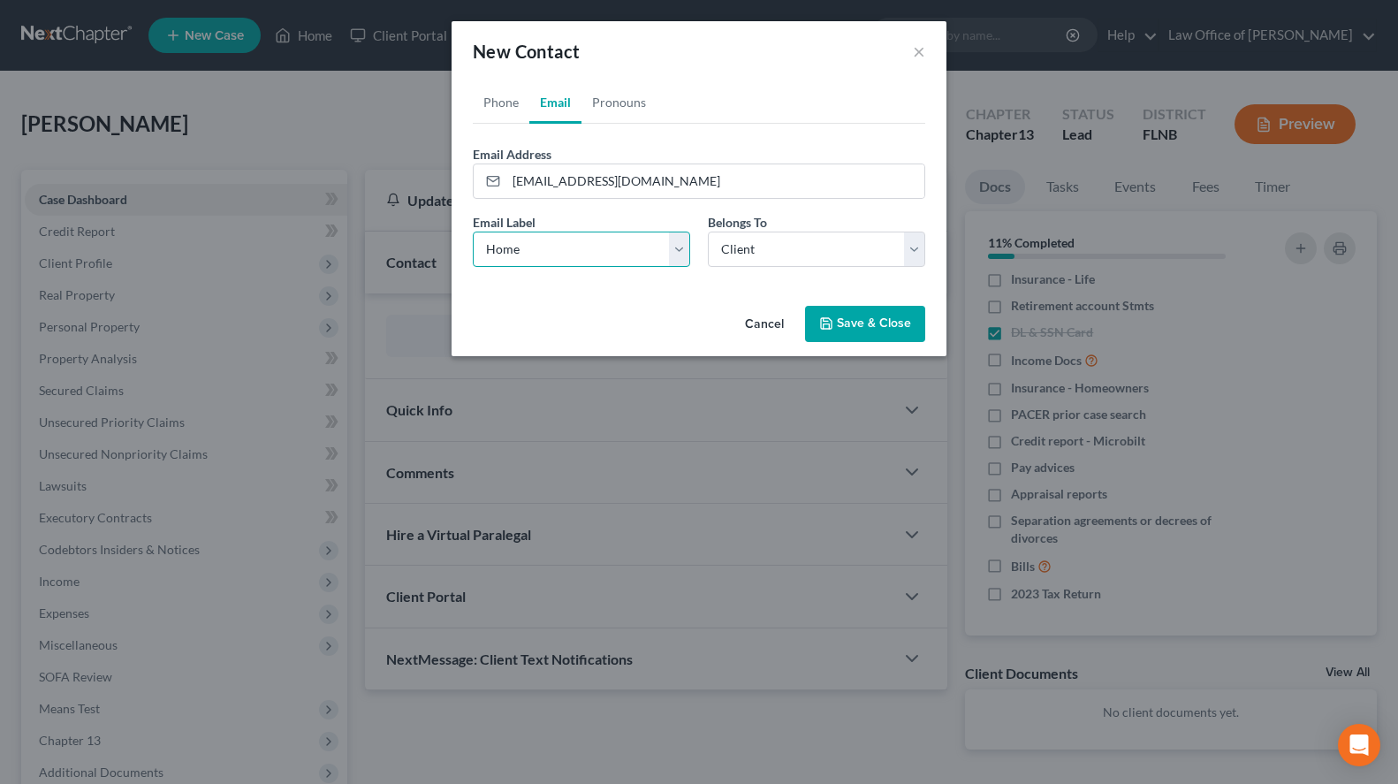
click option "Home" at bounding box center [0, 0] width 0 height 0
click at [620, 98] on link "Pronouns" at bounding box center [619, 102] width 75 height 42
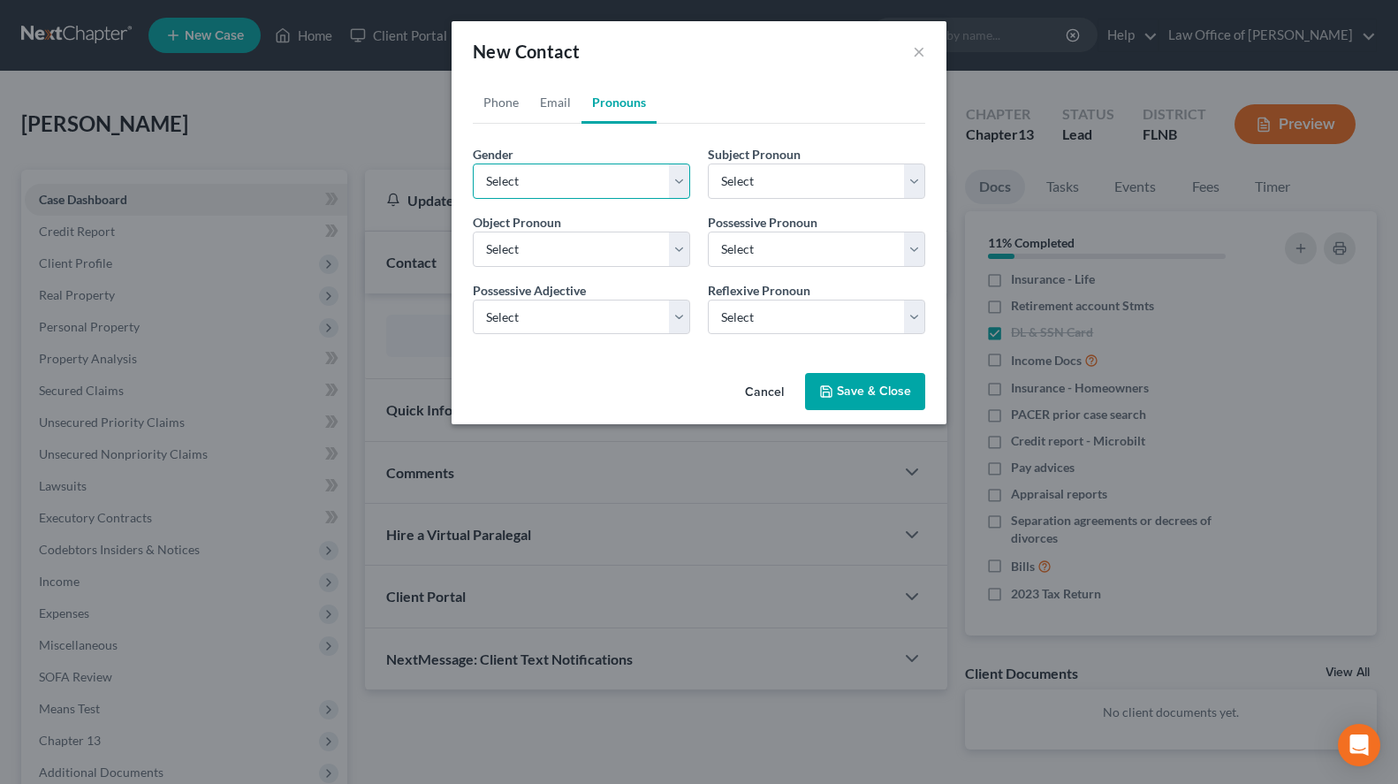
click at [473, 164] on select "Select Male Female Non Binary More Than One Person" at bounding box center [581, 181] width 217 height 35
select select "0"
click option "Male" at bounding box center [0, 0] width 0 height 0
select select "0"
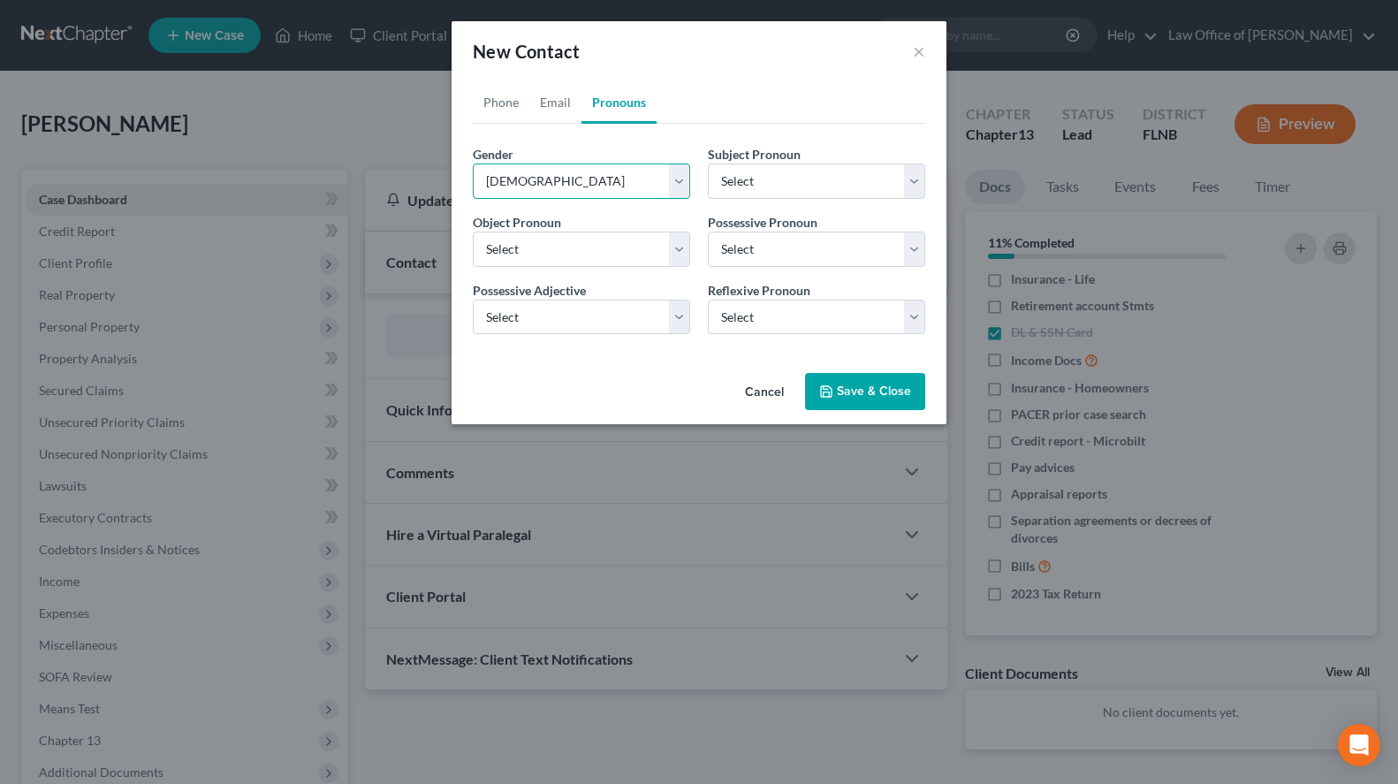
select select "0"
click at [867, 390] on button "Save & Close" at bounding box center [865, 391] width 120 height 37
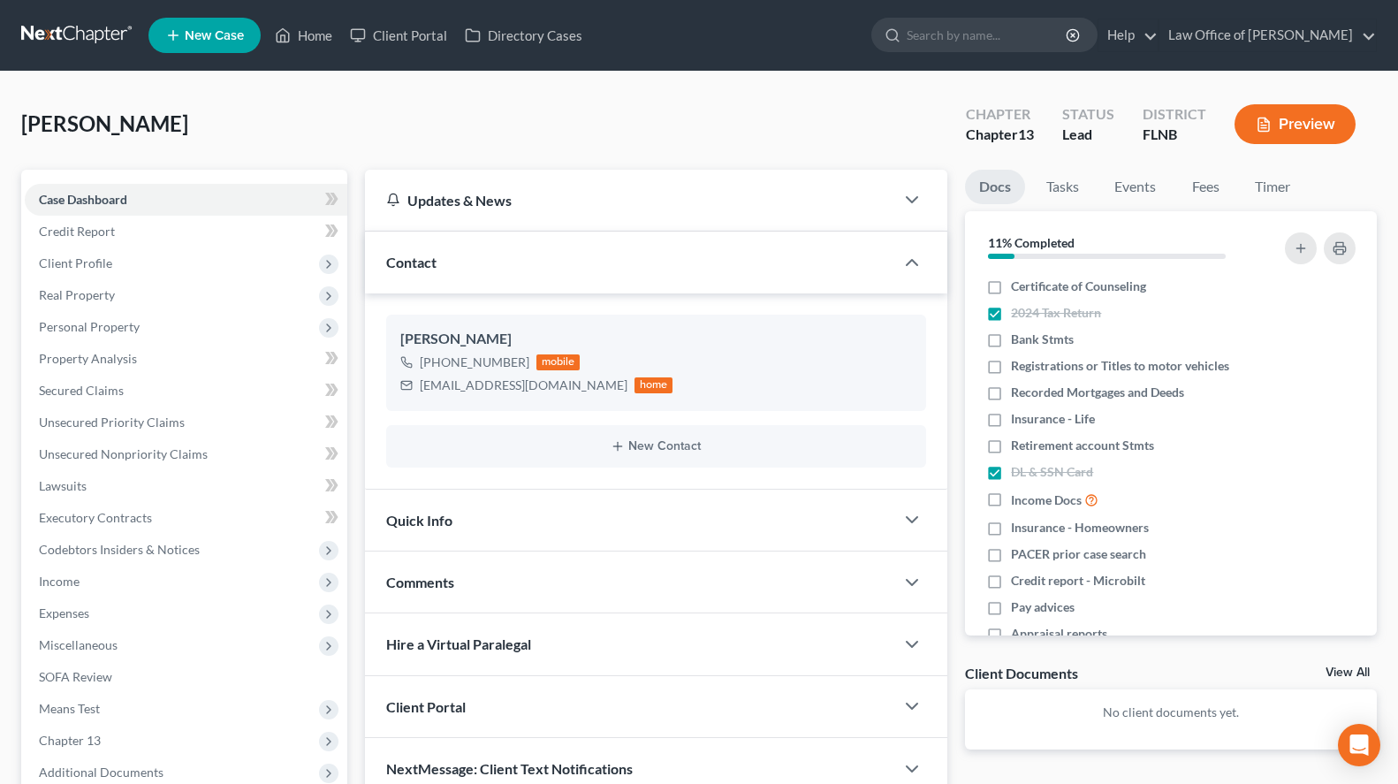
click at [106, 34] on link at bounding box center [77, 35] width 113 height 32
